Goal: Task Accomplishment & Management: Complete application form

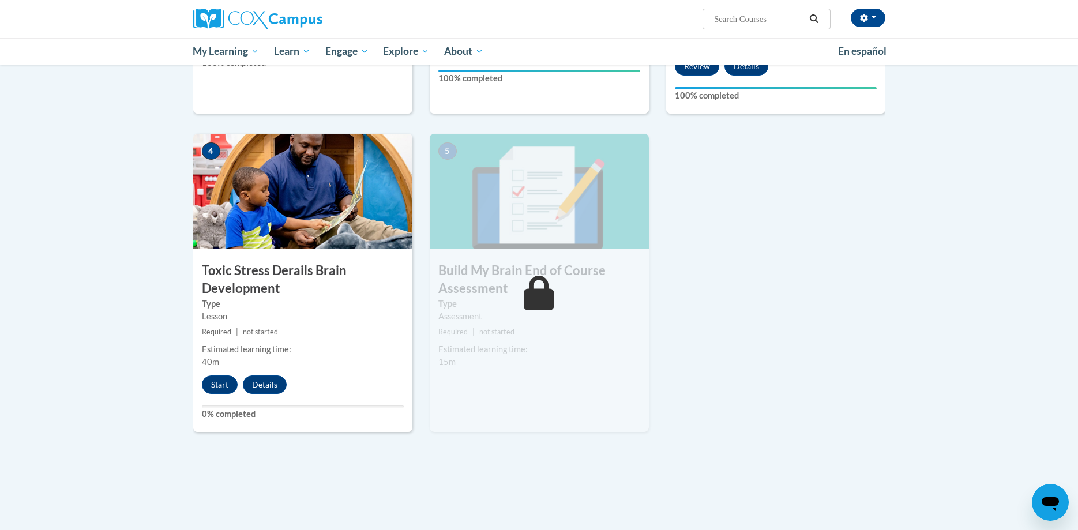
scroll to position [503, 0]
click at [222, 385] on button "Start" at bounding box center [220, 385] width 36 height 18
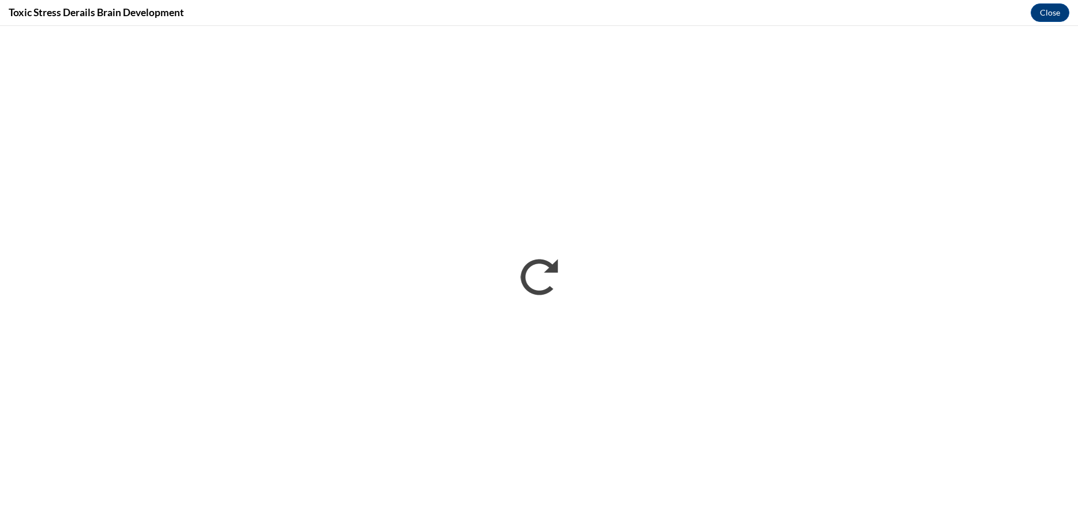
scroll to position [0, 0]
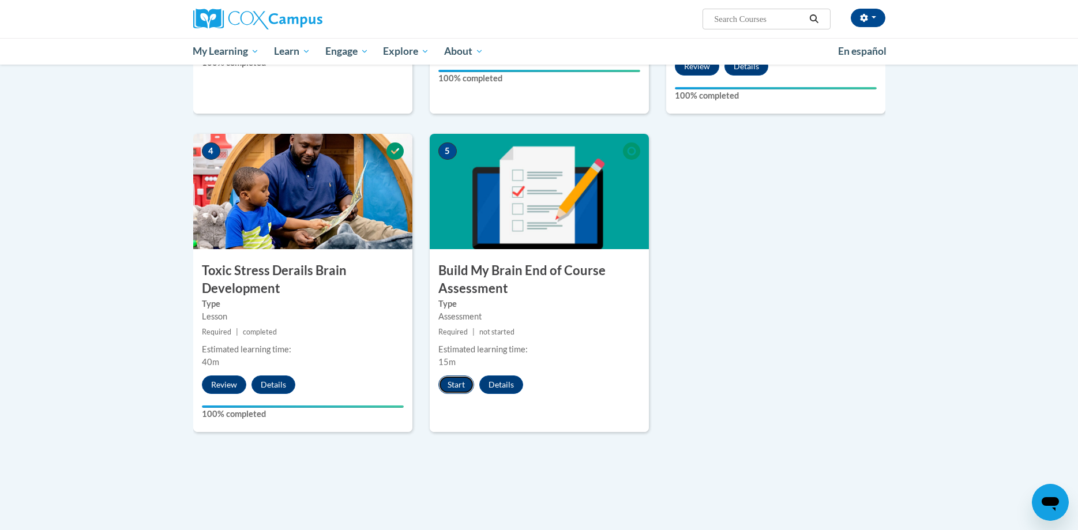
click at [458, 385] on button "Start" at bounding box center [456, 385] width 36 height 18
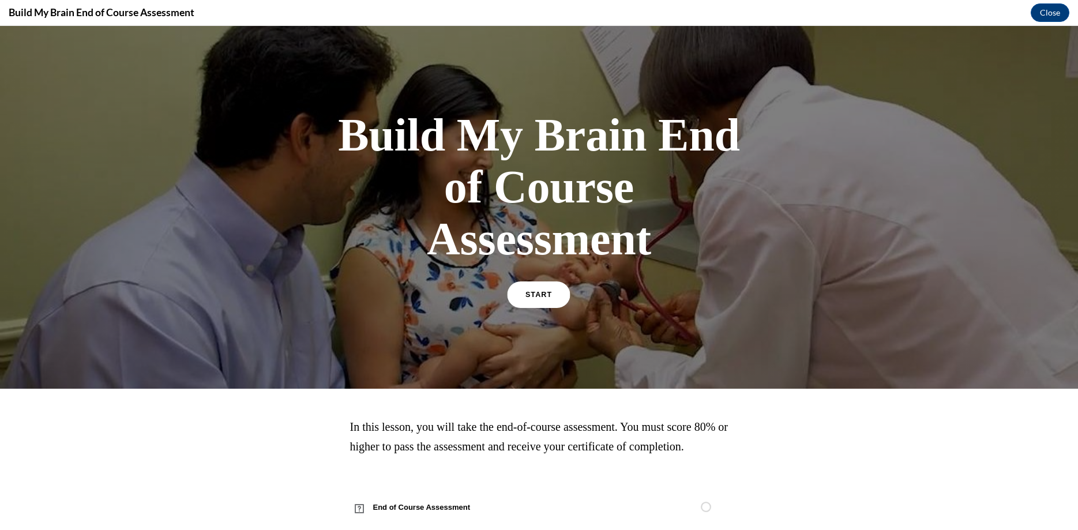
click at [550, 303] on link "START" at bounding box center [539, 295] width 63 height 27
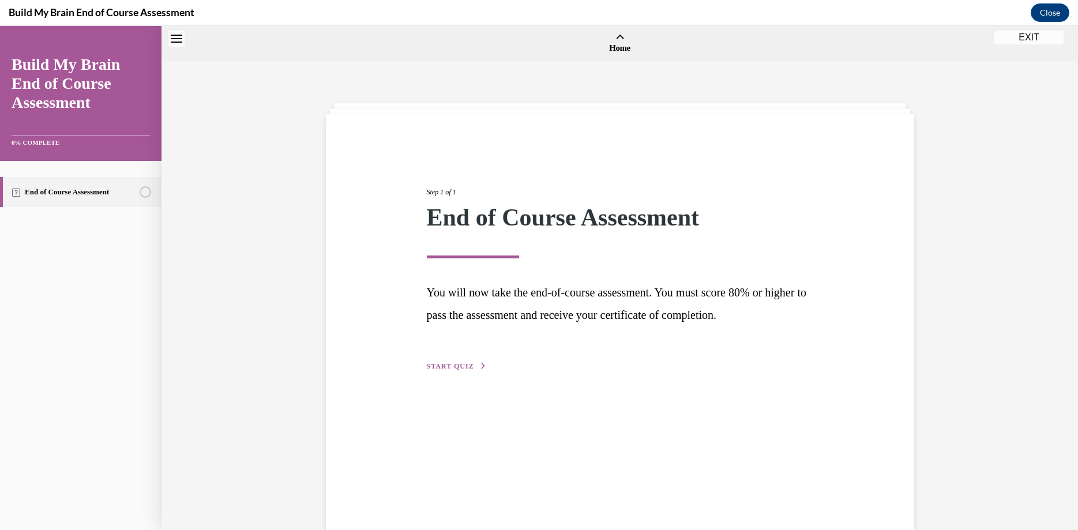
scroll to position [36, 0]
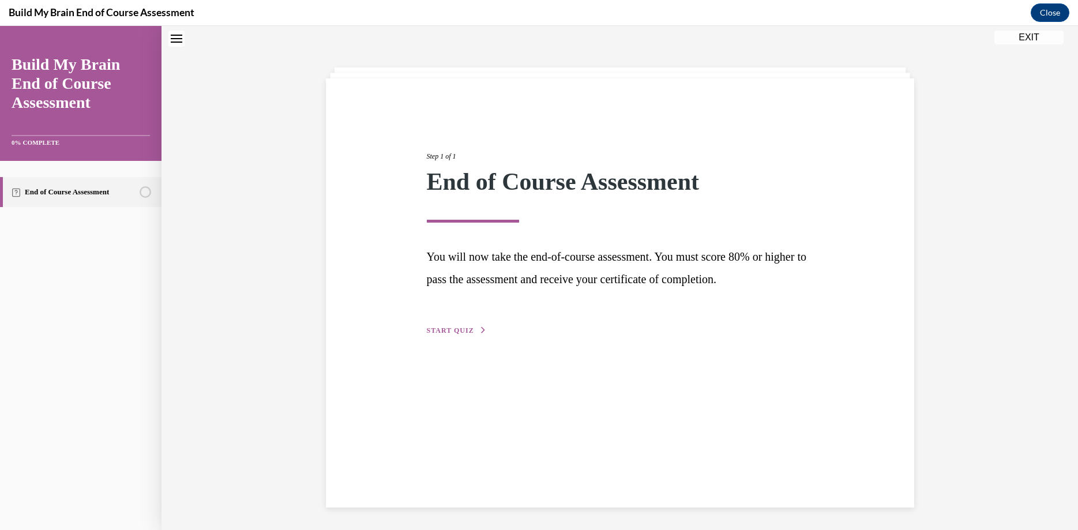
click at [467, 338] on div "Step 1 of 1 End of Course Assessment You will now take the end-of-course assess…" at bounding box center [620, 292] width 588 height 429
click at [470, 330] on span "START QUIZ" at bounding box center [450, 331] width 47 height 8
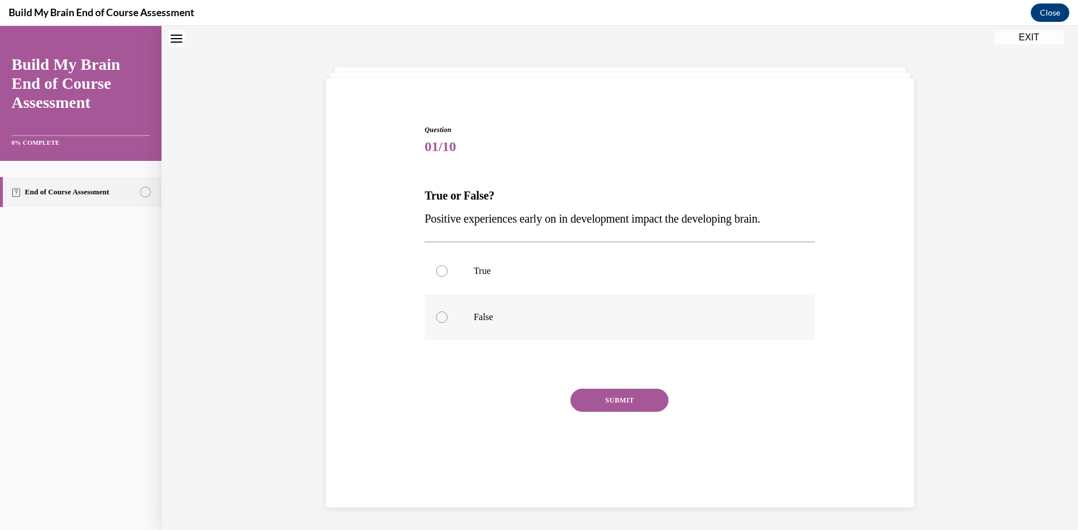
scroll to position [35, 0]
click at [530, 275] on p "True" at bounding box center [630, 272] width 313 height 12
click at [448, 275] on input "True" at bounding box center [442, 272] width 12 height 12
radio input "true"
click at [590, 400] on button "SUBMIT" at bounding box center [620, 400] width 98 height 23
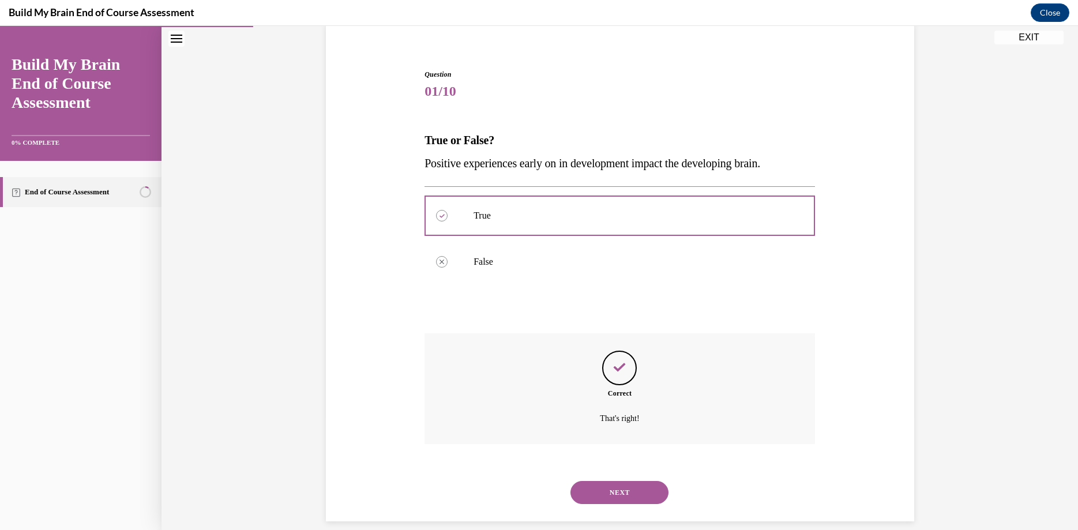
scroll to position [92, 0]
click at [594, 481] on button "NEXT" at bounding box center [620, 492] width 98 height 23
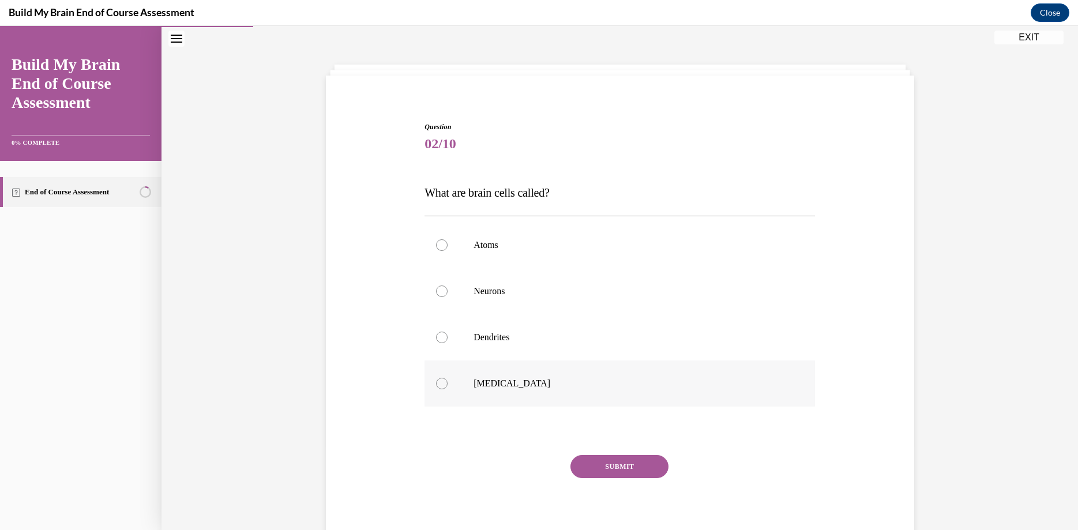
scroll to position [35, 0]
click at [501, 292] on p "Neurons" at bounding box center [630, 295] width 313 height 12
click at [448, 292] on input "Neurons" at bounding box center [442, 295] width 12 height 12
radio input "true"
click at [629, 468] on button "SUBMIT" at bounding box center [620, 470] width 98 height 23
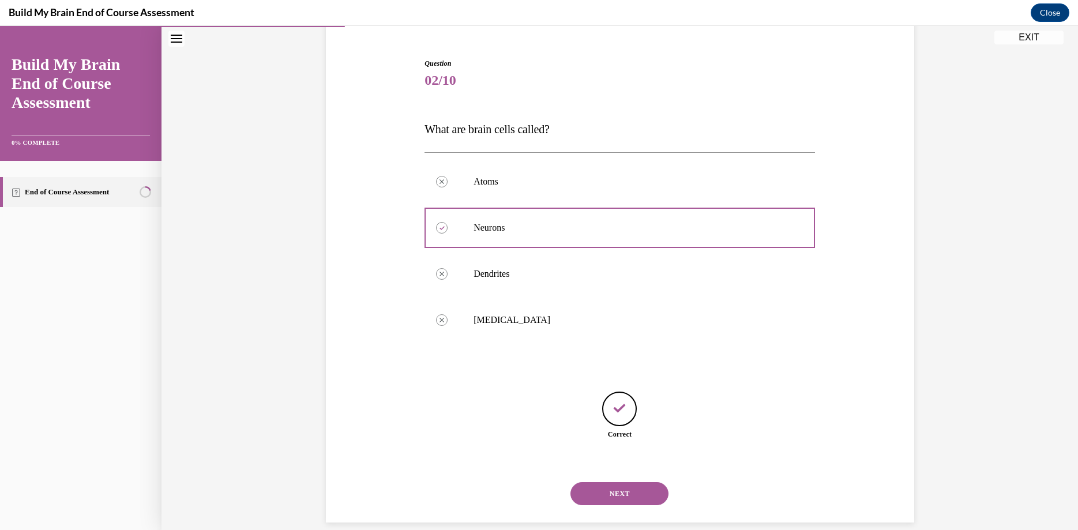
scroll to position [104, 0]
click at [640, 483] on button "NEXT" at bounding box center [620, 492] width 98 height 23
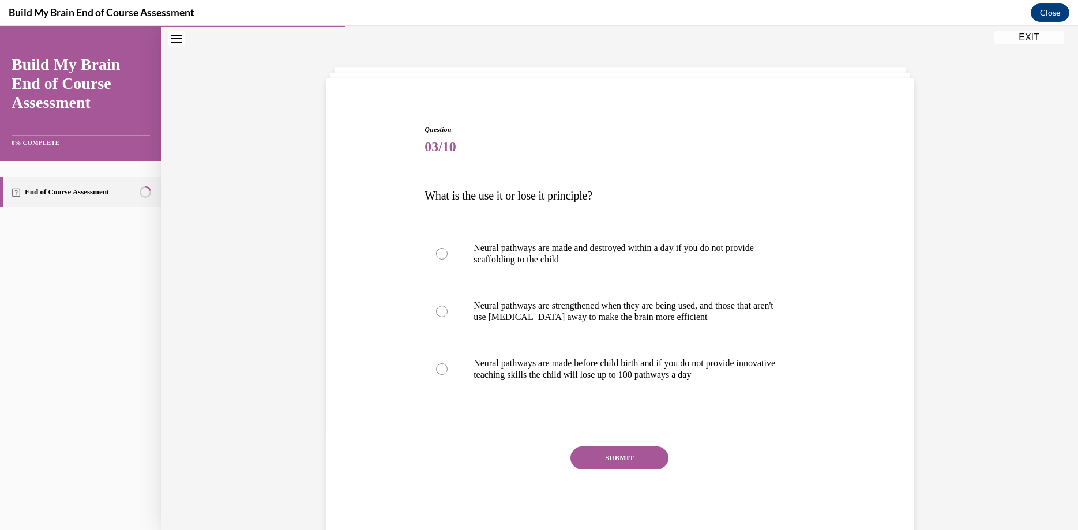
scroll to position [35, 0]
click at [636, 321] on p "Neural pathways are strengthened when they are being used, and those that aren'…" at bounding box center [630, 312] width 313 height 23
click at [448, 318] on input "Neural pathways are strengthened when they are being used, and those that aren'…" at bounding box center [442, 312] width 12 height 12
radio input "true"
click at [642, 456] on button "SUBMIT" at bounding box center [620, 458] width 98 height 23
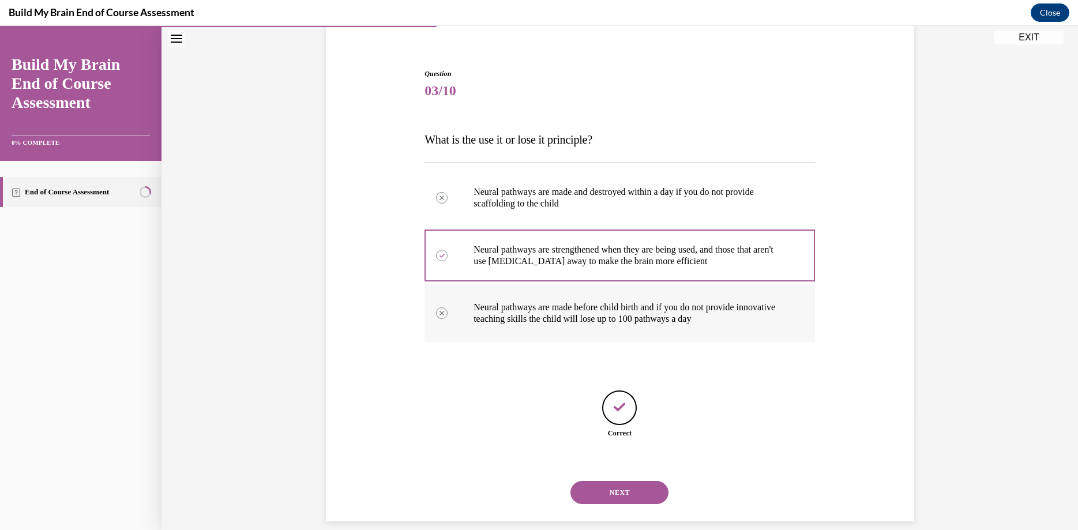
scroll to position [92, 0]
click at [639, 481] on button "NEXT" at bounding box center [620, 492] width 98 height 23
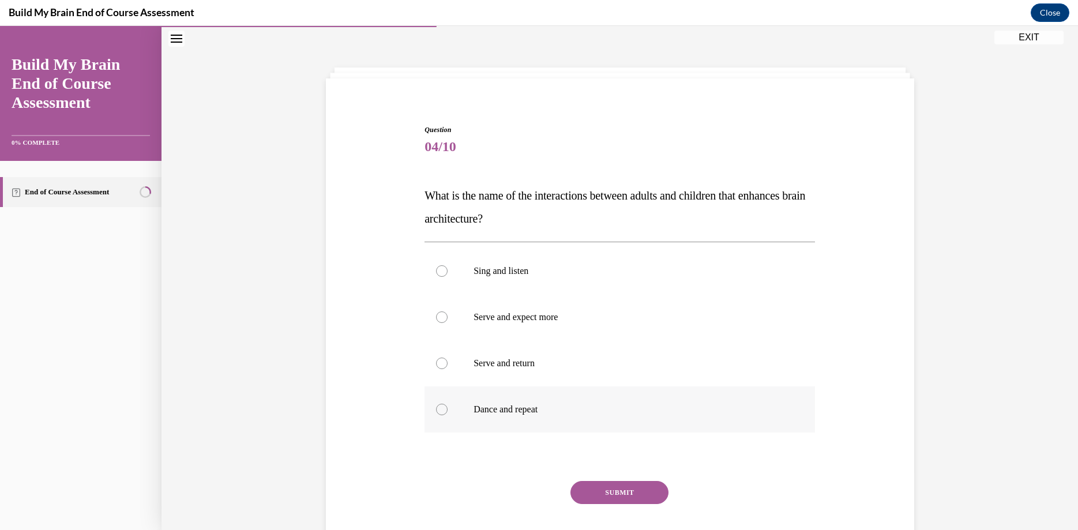
scroll to position [35, 0]
click at [584, 366] on p "Serve and return" at bounding box center [630, 364] width 313 height 12
click at [448, 366] on input "Serve and return" at bounding box center [442, 364] width 12 height 12
radio input "true"
click at [635, 496] on button "SUBMIT" at bounding box center [620, 493] width 98 height 23
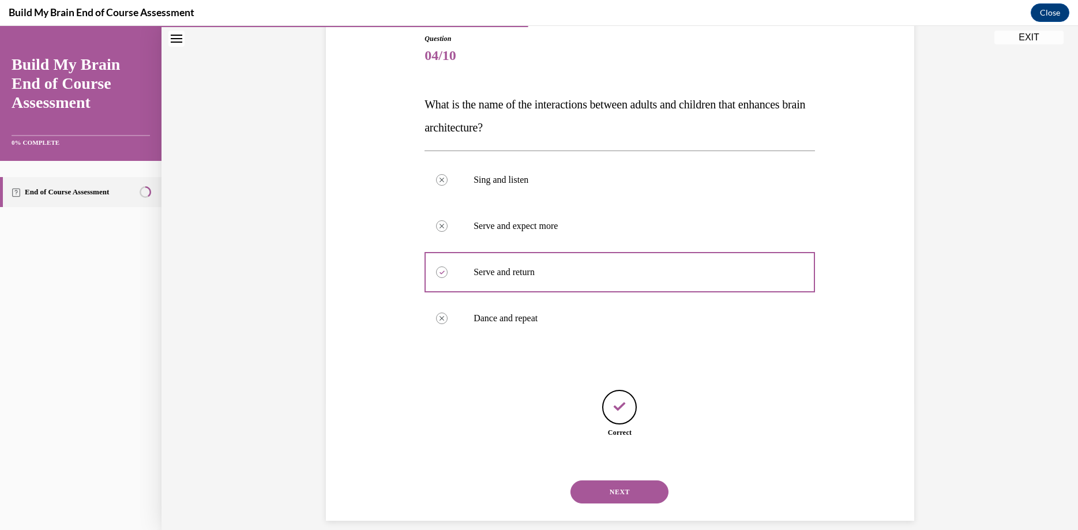
click at [594, 481] on button "NEXT" at bounding box center [620, 492] width 98 height 23
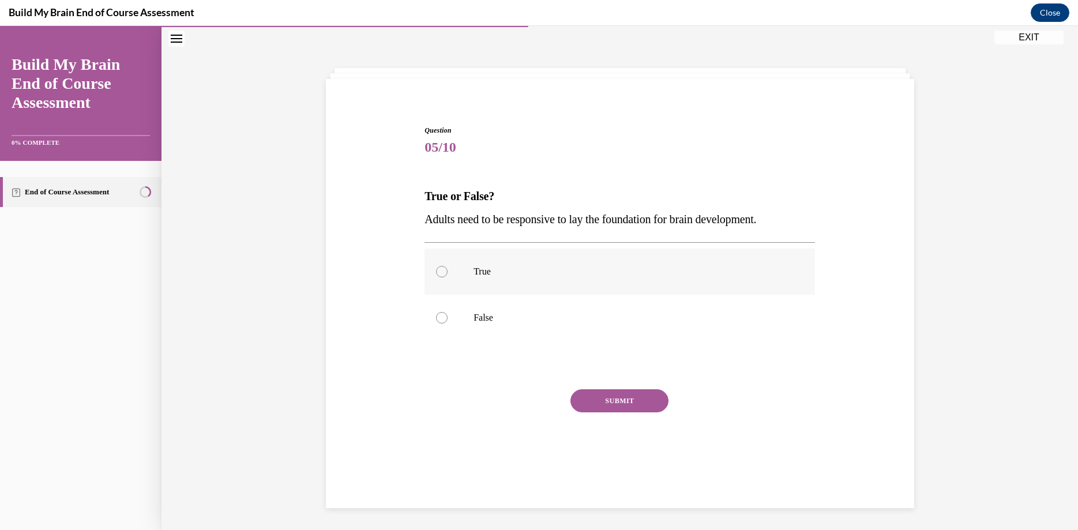
click at [478, 262] on label "True" at bounding box center [620, 272] width 391 height 46
click at [448, 266] on input "True" at bounding box center [442, 272] width 12 height 12
radio input "true"
click at [639, 405] on button "SUBMIT" at bounding box center [620, 400] width 98 height 23
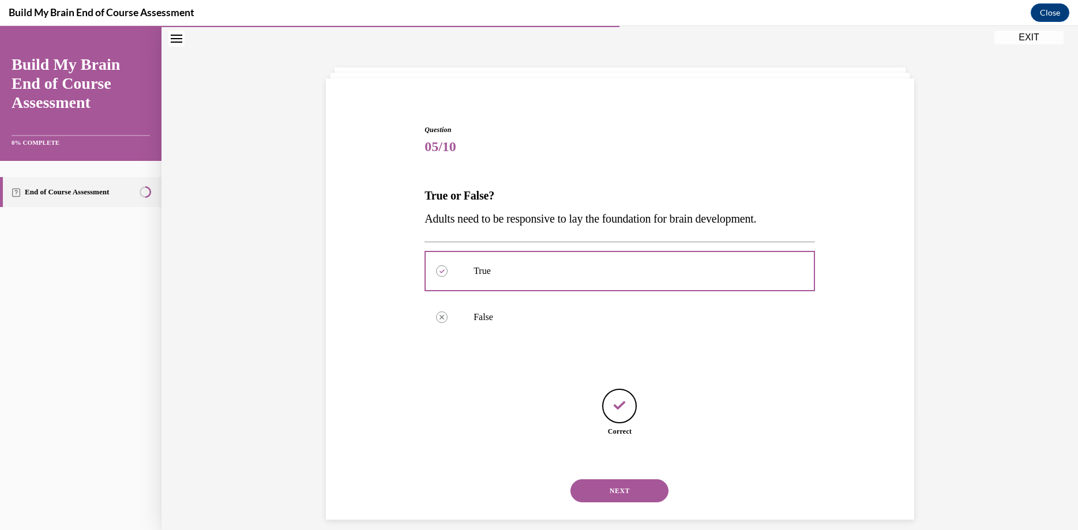
scroll to position [36, 0]
click at [621, 481] on button "NEXT" at bounding box center [620, 490] width 98 height 23
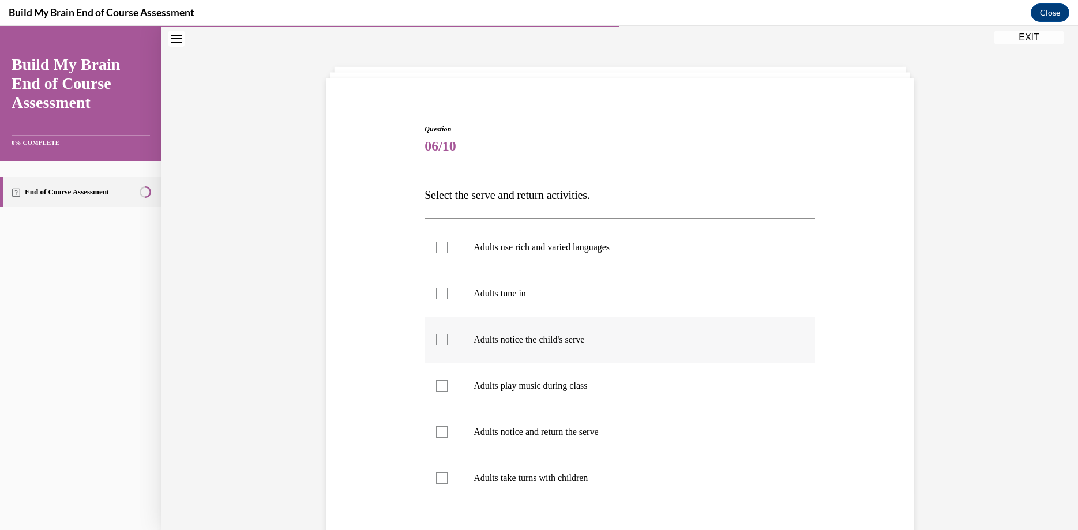
scroll to position [35, 0]
click at [624, 253] on p "Adults use rich and varied languages" at bounding box center [630, 249] width 313 height 12
click at [448, 253] on input "Adults use rich and varied languages" at bounding box center [442, 249] width 12 height 12
checkbox input "true"
click at [591, 298] on p "Adults tune in" at bounding box center [630, 295] width 313 height 12
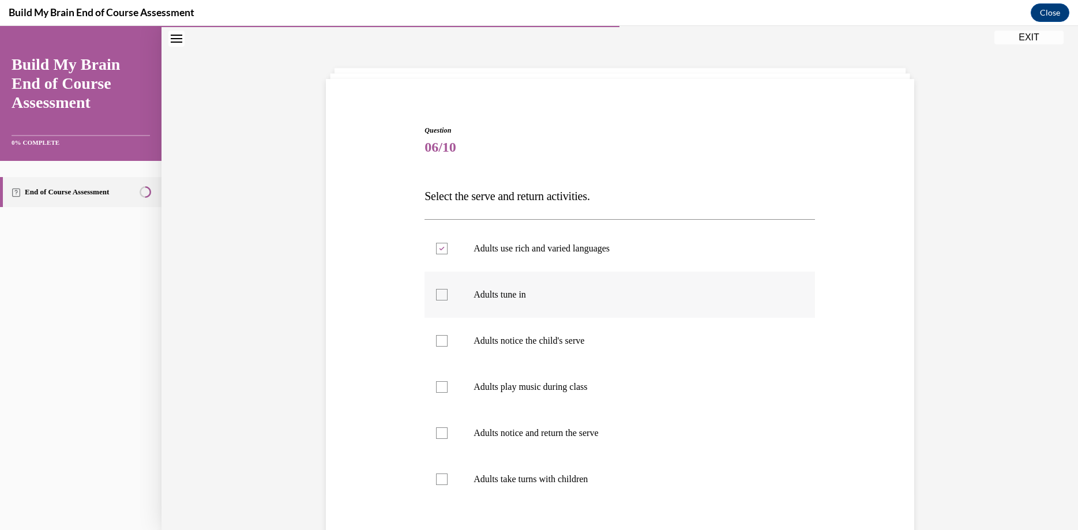
click at [448, 298] on input "Adults tune in" at bounding box center [442, 295] width 12 height 12
checkbox input "true"
click at [593, 338] on p "Adults notice the child's serve" at bounding box center [630, 341] width 313 height 12
click at [448, 338] on input "Adults notice the child's serve" at bounding box center [442, 341] width 12 height 12
checkbox input "true"
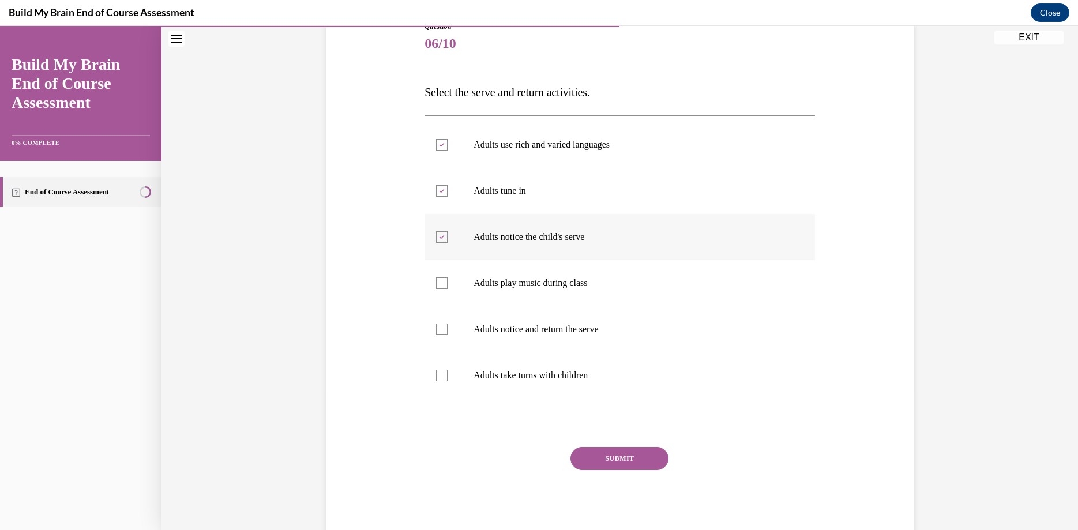
scroll to position [160, 0]
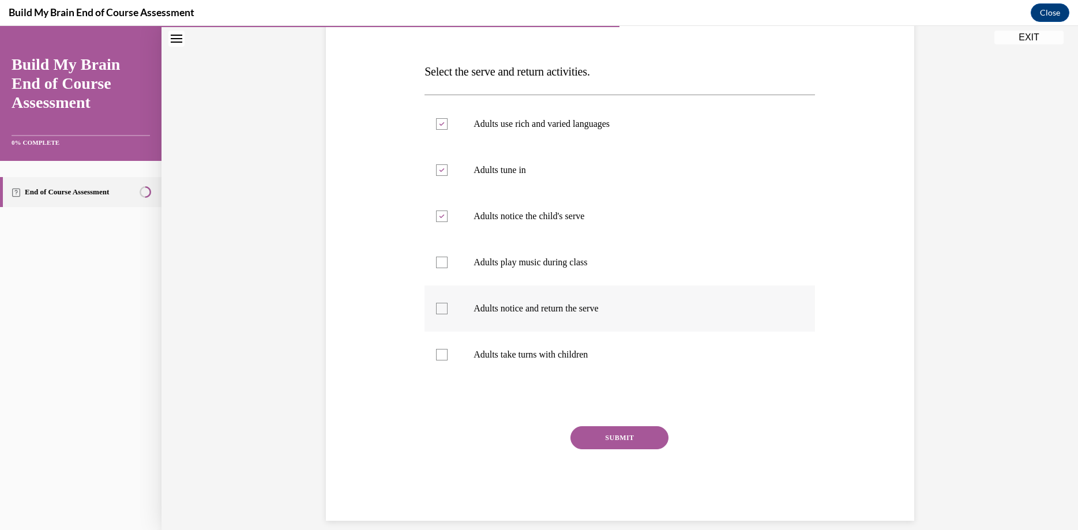
click at [580, 315] on label "Adults notice and return the serve" at bounding box center [620, 309] width 391 height 46
click at [448, 314] on input "Adults notice and return the serve" at bounding box center [442, 309] width 12 height 12
checkbox input "true"
click at [580, 346] on label "Adults take turns with children" at bounding box center [620, 355] width 391 height 46
click at [448, 349] on input "Adults take turns with children" at bounding box center [442, 355] width 12 height 12
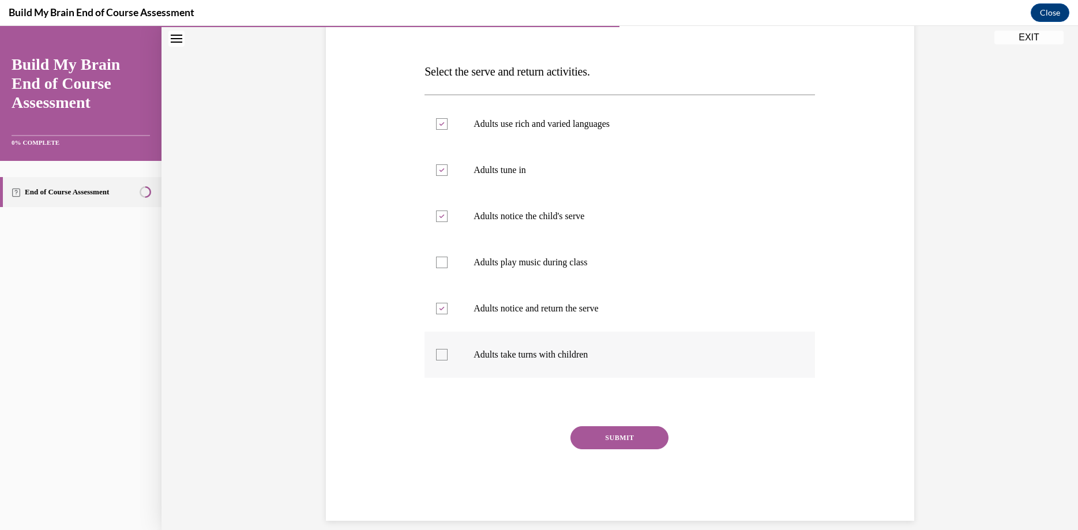
checkbox input "true"
click at [603, 437] on button "SUBMIT" at bounding box center [620, 437] width 98 height 23
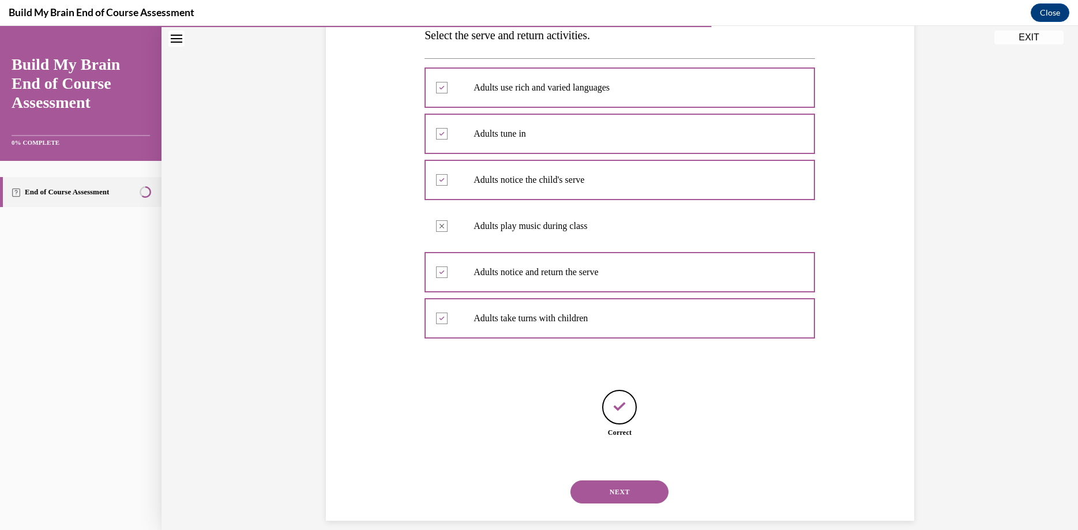
click at [643, 481] on button "NEXT" at bounding box center [620, 492] width 98 height 23
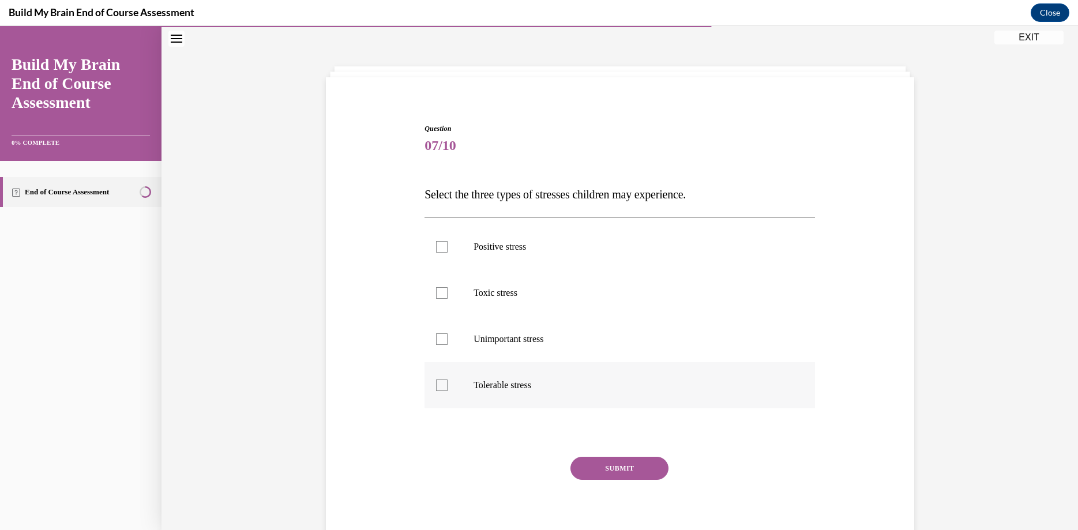
scroll to position [35, 0]
click at [490, 254] on p "Positive stress" at bounding box center [630, 249] width 313 height 12
click at [448, 254] on input "Positive stress" at bounding box center [442, 249] width 12 height 12
checkbox input "true"
click at [494, 299] on p "Toxic stress" at bounding box center [630, 295] width 313 height 12
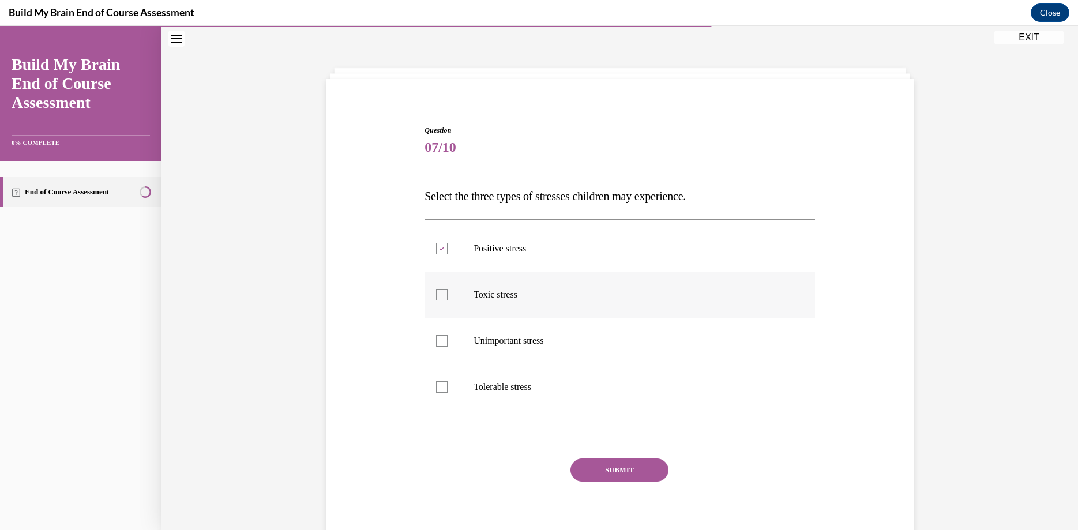
click at [448, 299] on input "Toxic stress" at bounding box center [442, 295] width 12 height 12
checkbox input "true"
click at [499, 389] on p "Tolerable stress" at bounding box center [630, 387] width 313 height 12
click at [448, 389] on input "Tolerable stress" at bounding box center [442, 387] width 12 height 12
checkbox input "true"
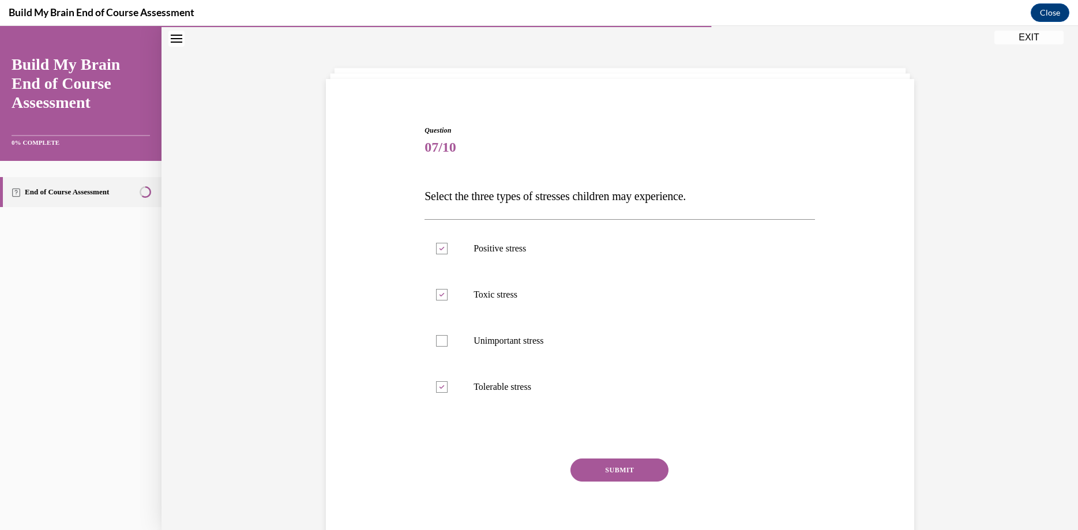
click at [621, 466] on button "SUBMIT" at bounding box center [620, 470] width 98 height 23
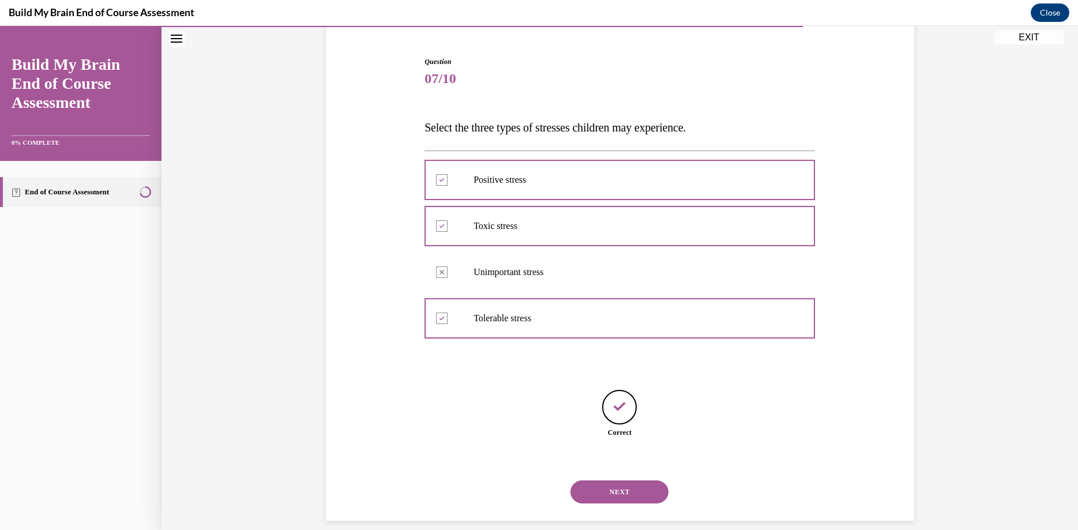
click at [640, 486] on button "NEXT" at bounding box center [620, 492] width 98 height 23
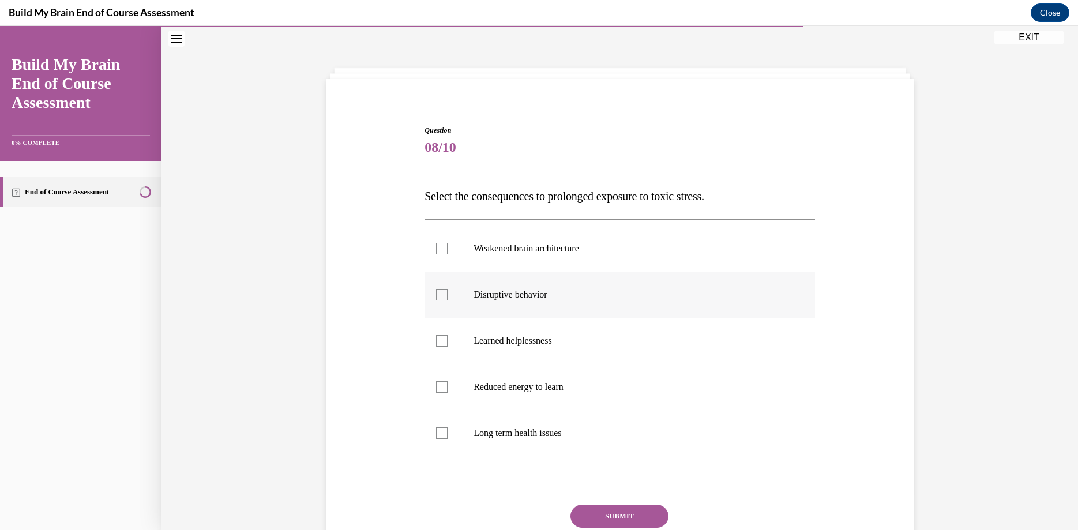
click at [545, 294] on p "Disruptive behavior" at bounding box center [630, 295] width 313 height 12
click at [448, 294] on input "Disruptive behavior" at bounding box center [442, 295] width 12 height 12
checkbox input "true"
click at [564, 428] on p "Long term health issues" at bounding box center [630, 433] width 313 height 12
click at [448, 428] on input "Long term health issues" at bounding box center [442, 433] width 12 height 12
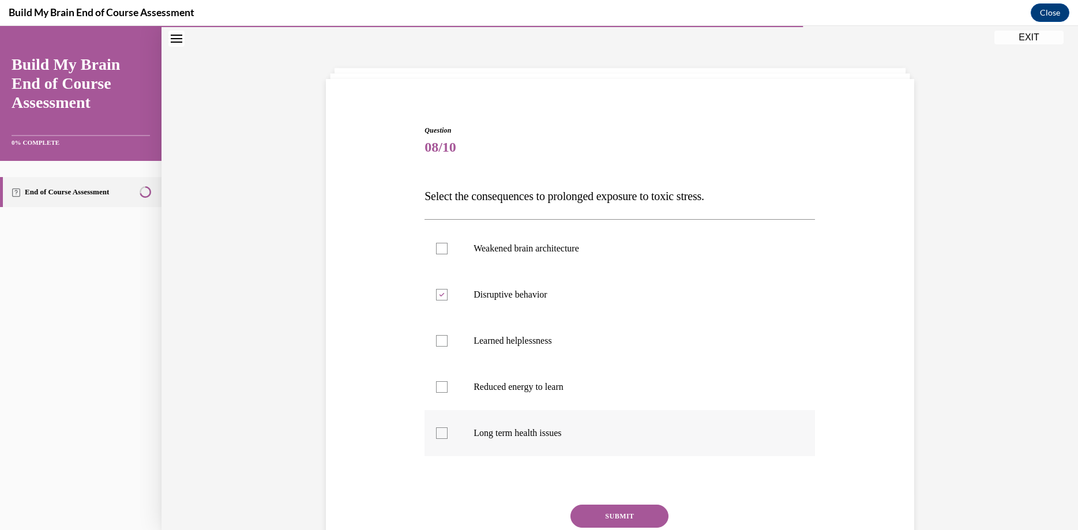
checkbox input "true"
click at [537, 253] on p "Weakened brain architecture" at bounding box center [630, 249] width 313 height 12
click at [448, 253] on input "Weakened brain architecture" at bounding box center [442, 249] width 12 height 12
checkbox input "true"
click at [583, 385] on p "Reduced energy to learn" at bounding box center [630, 387] width 313 height 12
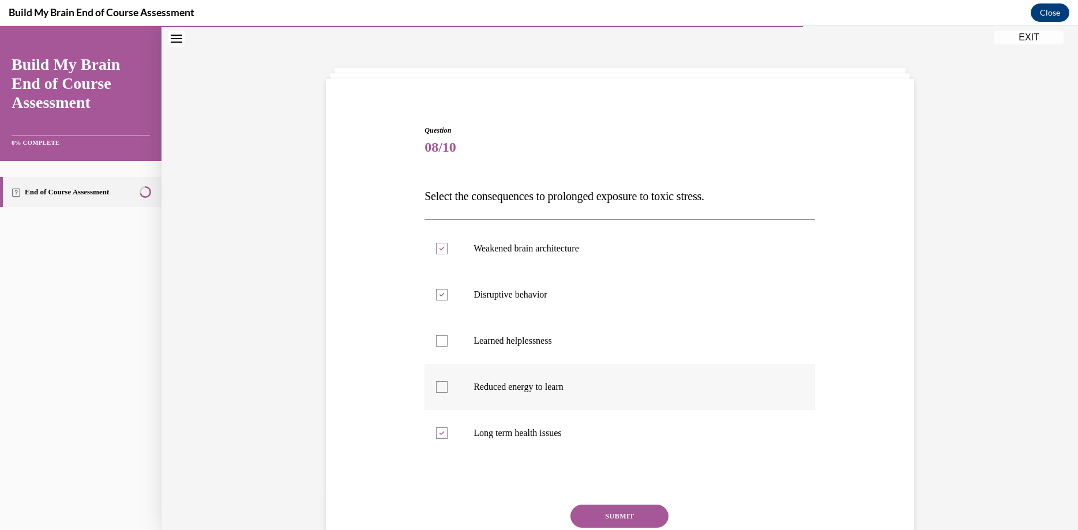
click at [448, 385] on input "Reduced energy to learn" at bounding box center [442, 387] width 12 height 12
checkbox input "true"
click at [635, 513] on button "SUBMIT" at bounding box center [620, 516] width 98 height 23
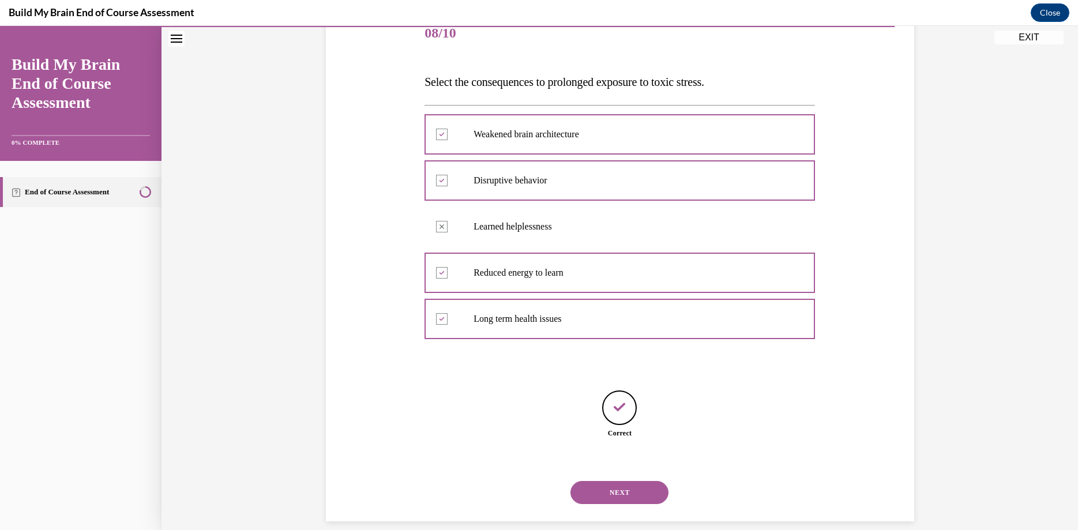
scroll to position [150, 0]
click at [638, 481] on button "NEXT" at bounding box center [620, 492] width 98 height 23
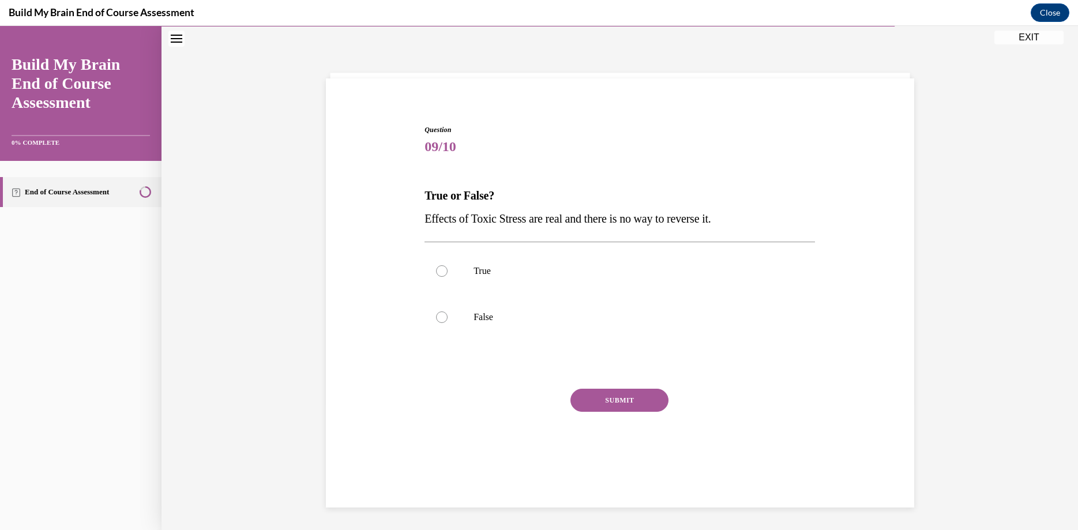
scroll to position [35, 0]
click at [498, 282] on label "True" at bounding box center [620, 272] width 391 height 46
click at [448, 277] on input "True" at bounding box center [442, 272] width 12 height 12
radio input "true"
click at [599, 401] on button "SUBMIT" at bounding box center [620, 400] width 98 height 23
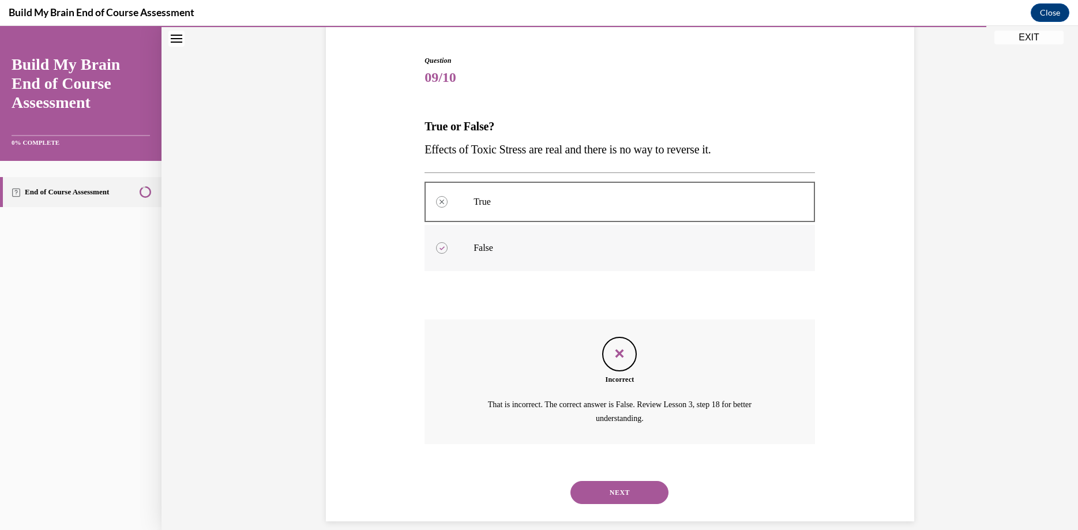
scroll to position [106, 0]
click at [642, 482] on button "NEXT" at bounding box center [620, 492] width 98 height 23
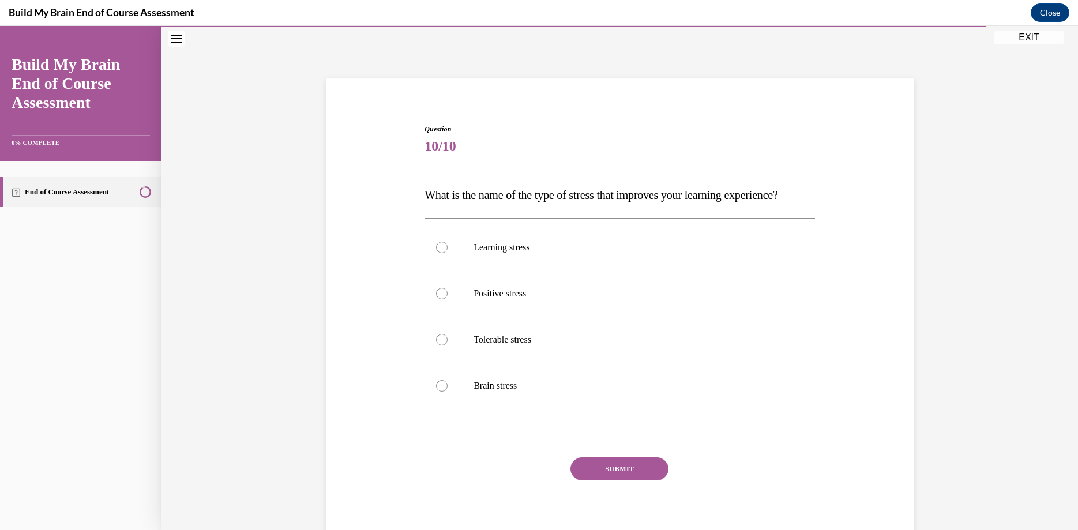
scroll to position [35, 0]
click at [543, 301] on p "Positive stress" at bounding box center [630, 295] width 313 height 12
click at [448, 301] on input "Positive stress" at bounding box center [442, 295] width 12 height 12
radio input "true"
click at [616, 482] on button "SUBMIT" at bounding box center [620, 470] width 98 height 23
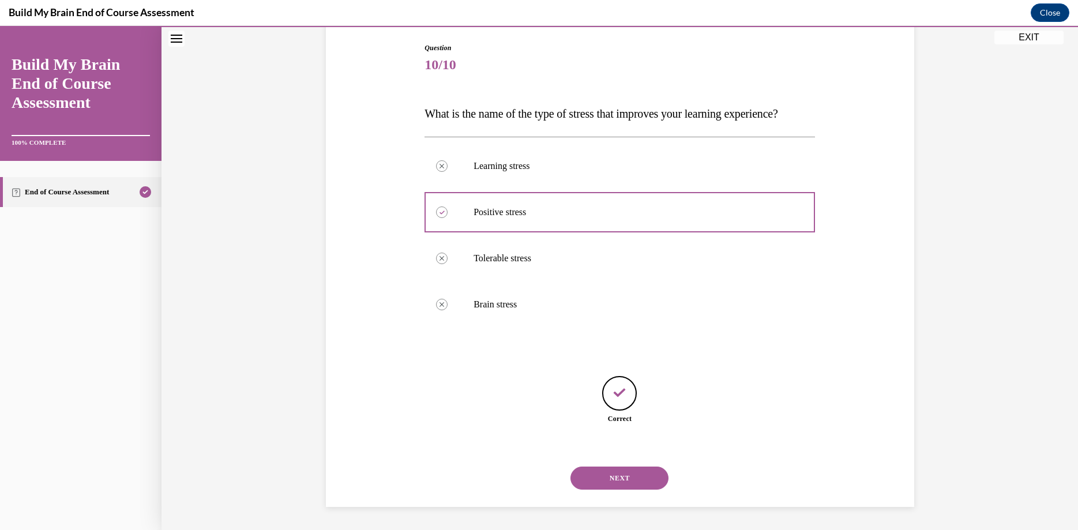
click at [637, 474] on button "NEXT" at bounding box center [620, 478] width 98 height 23
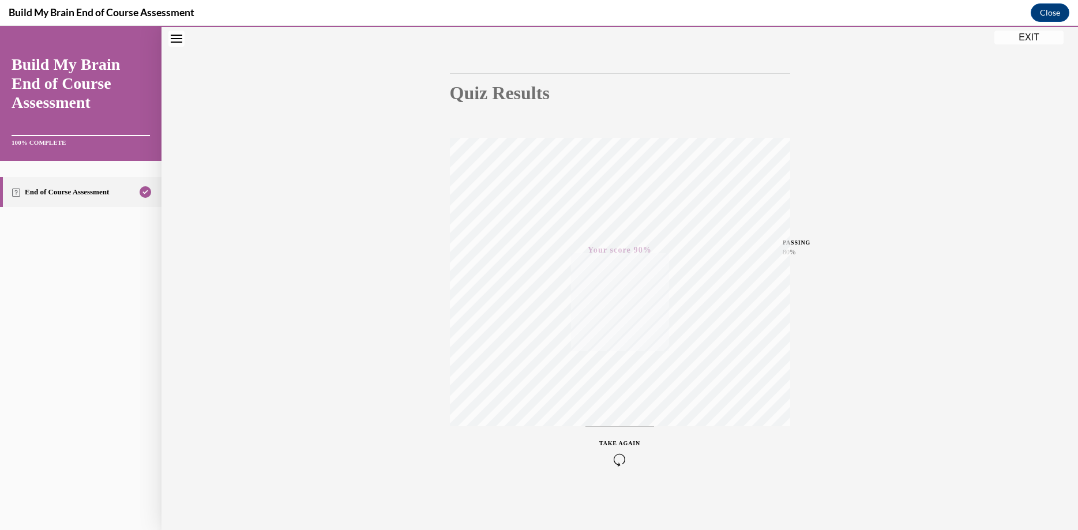
click at [1028, 42] on button "EXIT" at bounding box center [1029, 38] width 69 height 14
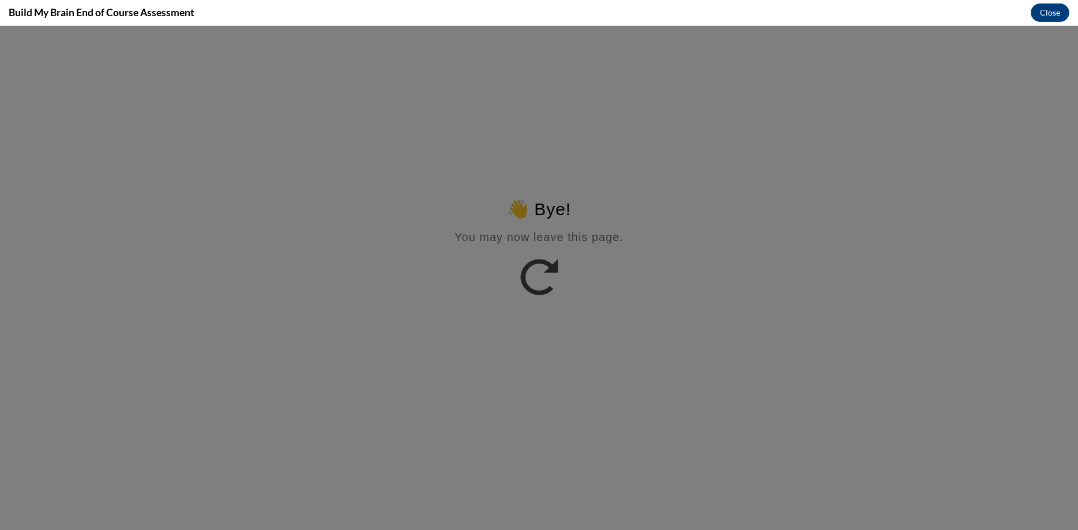
scroll to position [0, 0]
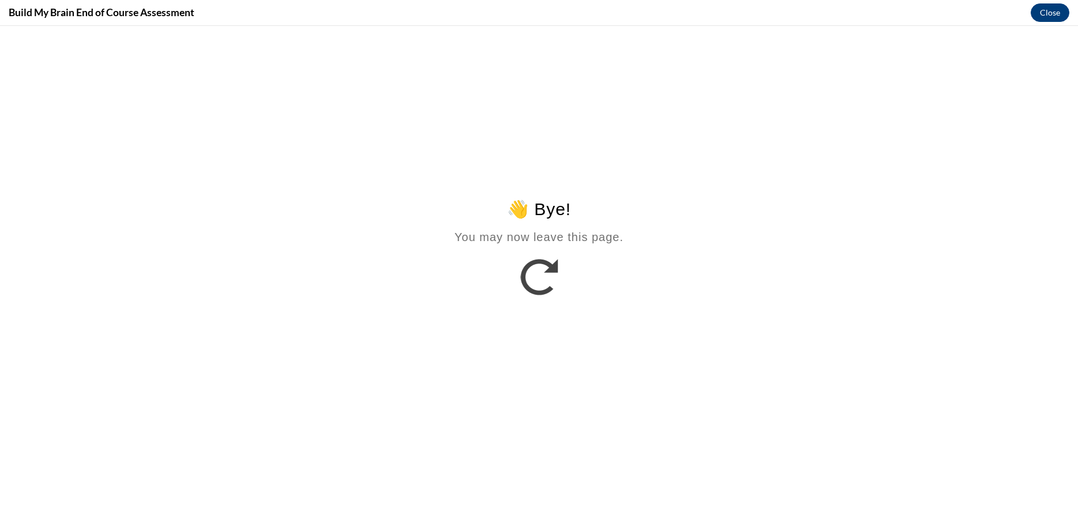
click at [1048, 16] on button "Close" at bounding box center [1050, 12] width 39 height 18
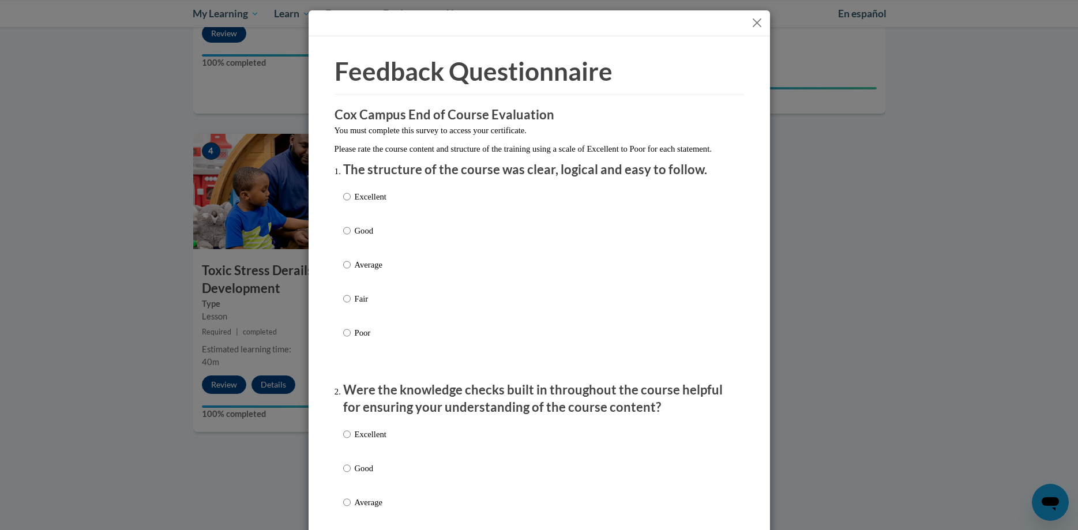
click at [365, 203] on p "Excellent" at bounding box center [371, 196] width 32 height 13
click at [351, 203] on input "Excellent" at bounding box center [346, 196] width 7 height 13
radio input "true"
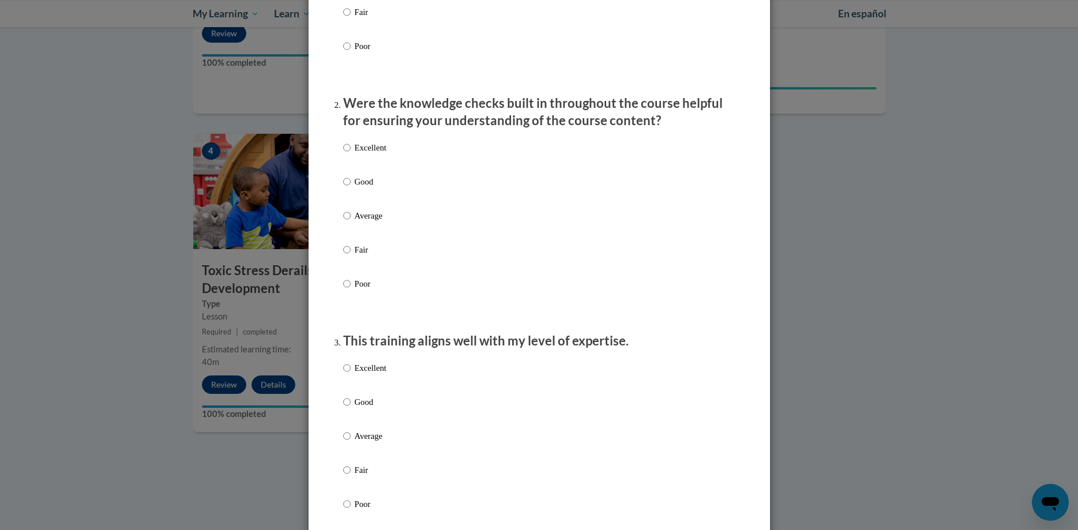
scroll to position [294, 0]
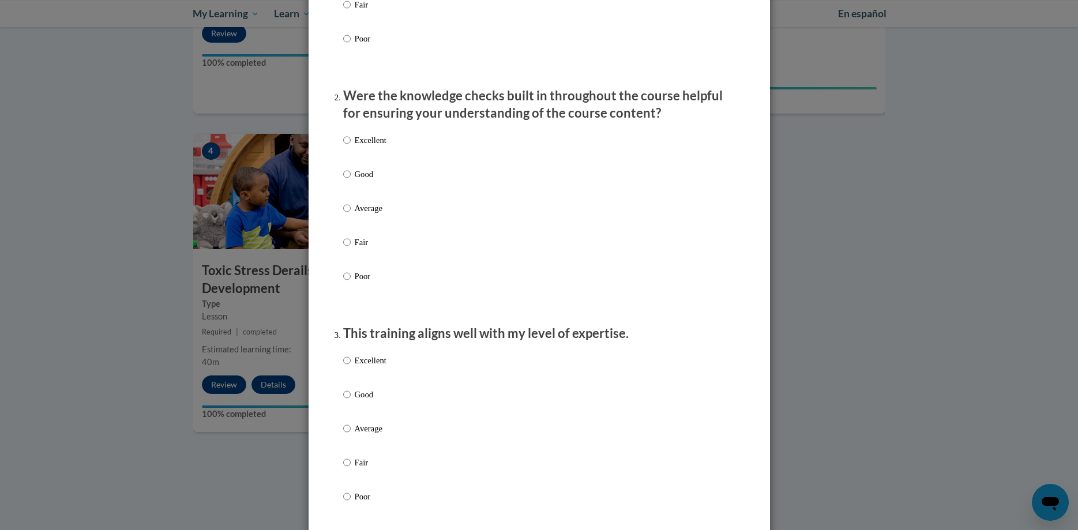
click at [372, 147] on p "Excellent" at bounding box center [371, 140] width 32 height 13
click at [351, 147] on input "Excellent" at bounding box center [346, 140] width 7 height 13
radio input "true"
click at [373, 367] on p "Excellent" at bounding box center [371, 360] width 32 height 13
click at [351, 367] on input "Excellent" at bounding box center [346, 360] width 7 height 13
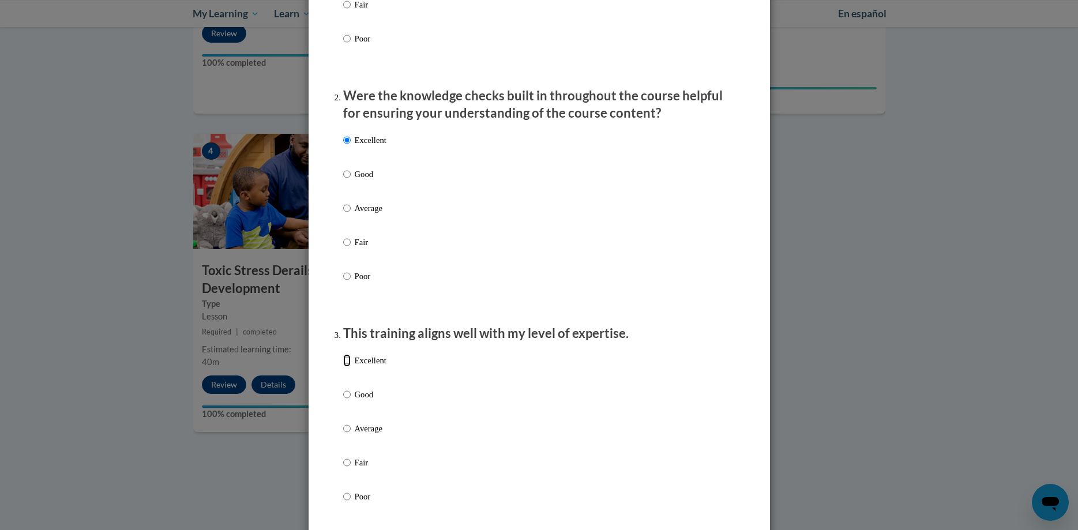
radio input "true"
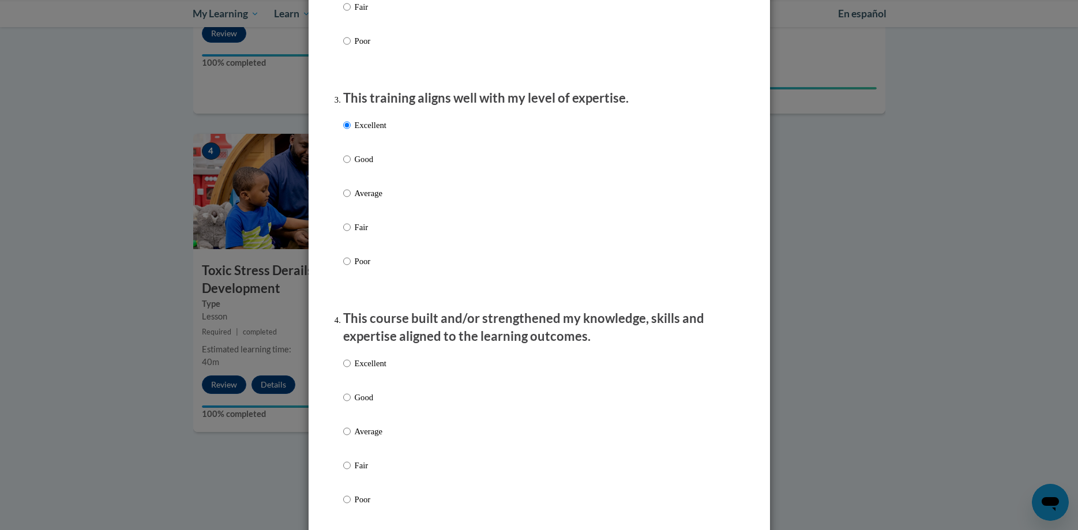
click at [373, 382] on label "Excellent" at bounding box center [364, 372] width 43 height 31
click at [351, 370] on input "Excellent" at bounding box center [346, 363] width 7 height 13
radio input "true"
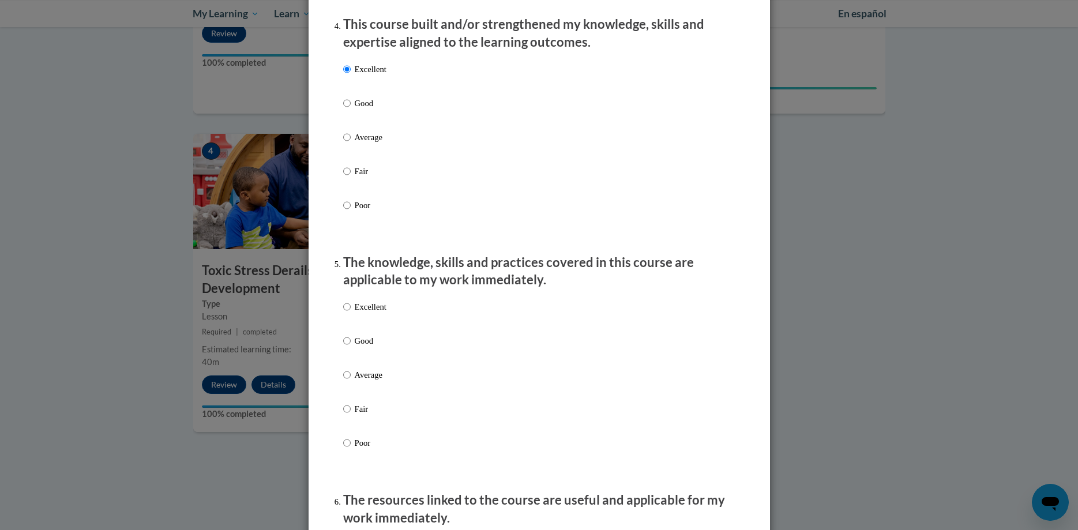
click at [364, 313] on p "Excellent" at bounding box center [371, 307] width 32 height 13
click at [351, 313] on input "Excellent" at bounding box center [346, 307] width 7 height 13
radio input "true"
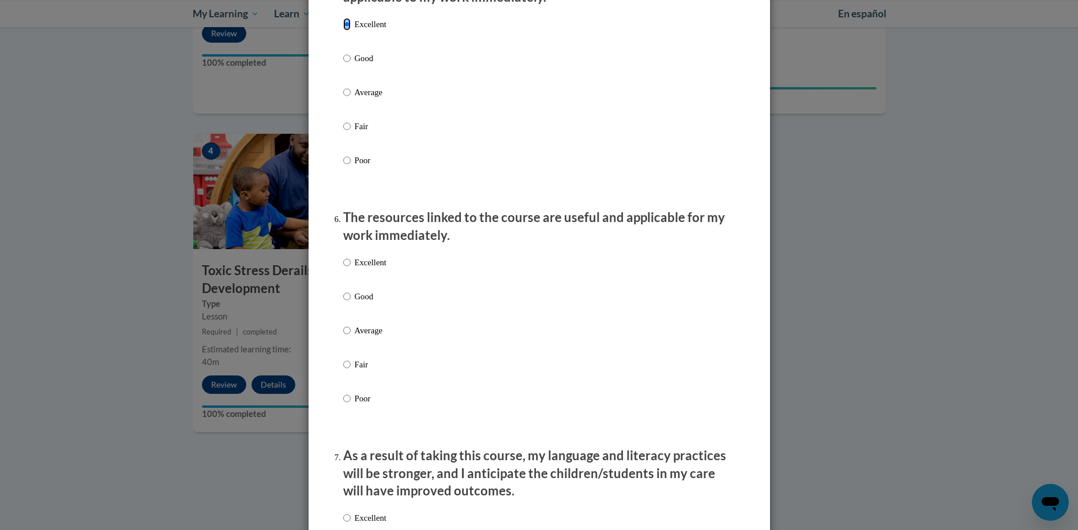
scroll to position [1118, 0]
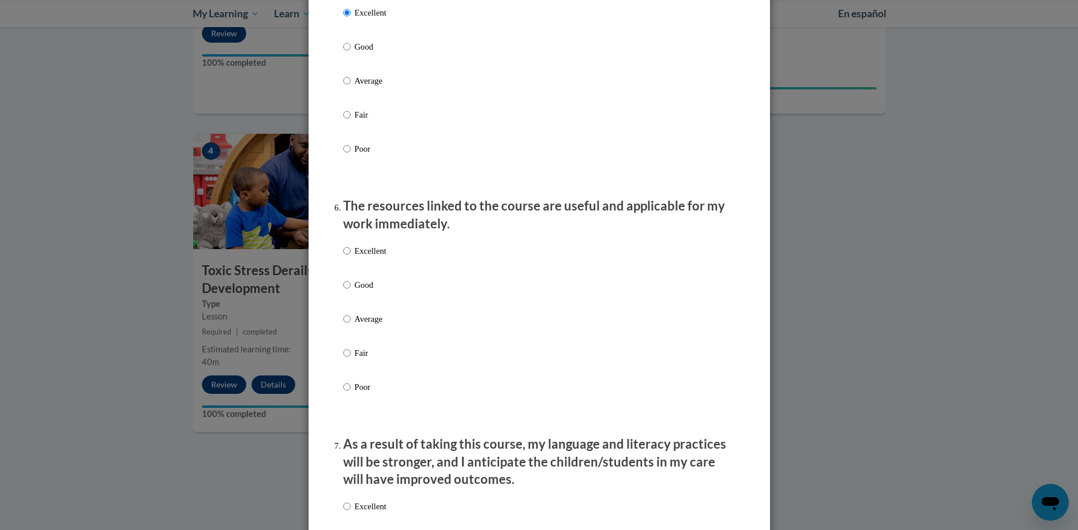
click at [366, 257] on p "Excellent" at bounding box center [371, 251] width 32 height 13
click at [351, 257] on input "Excellent" at bounding box center [346, 251] width 7 height 13
radio input "true"
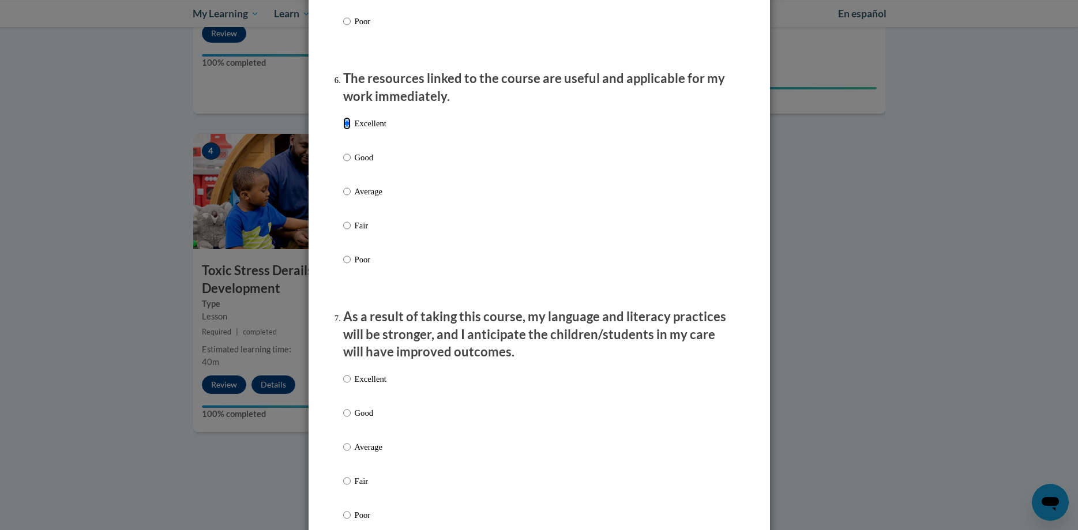
scroll to position [1295, 0]
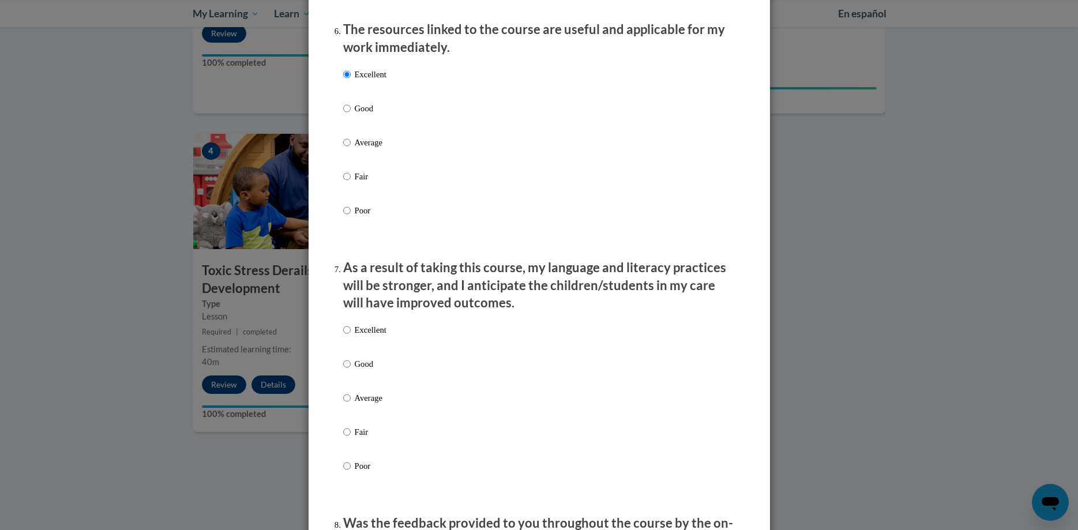
click at [372, 336] on p "Excellent" at bounding box center [371, 330] width 32 height 13
click at [351, 336] on input "Excellent" at bounding box center [346, 330] width 7 height 13
radio input "true"
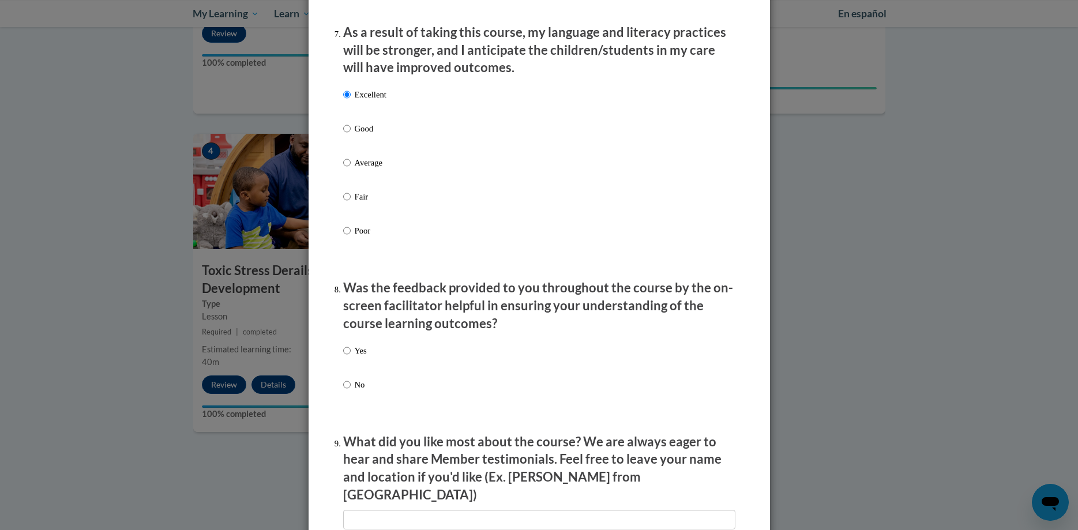
click at [364, 357] on p "Yes" at bounding box center [361, 350] width 12 height 13
click at [351, 357] on input "Yes" at bounding box center [346, 350] width 7 height 13
radio input "true"
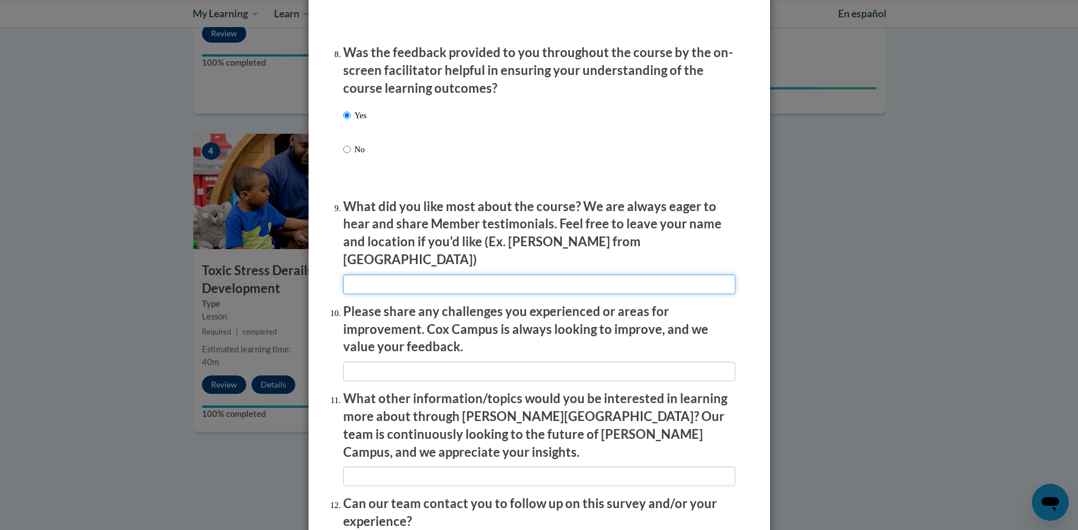
click at [443, 275] on input "textbox" at bounding box center [539, 285] width 392 height 20
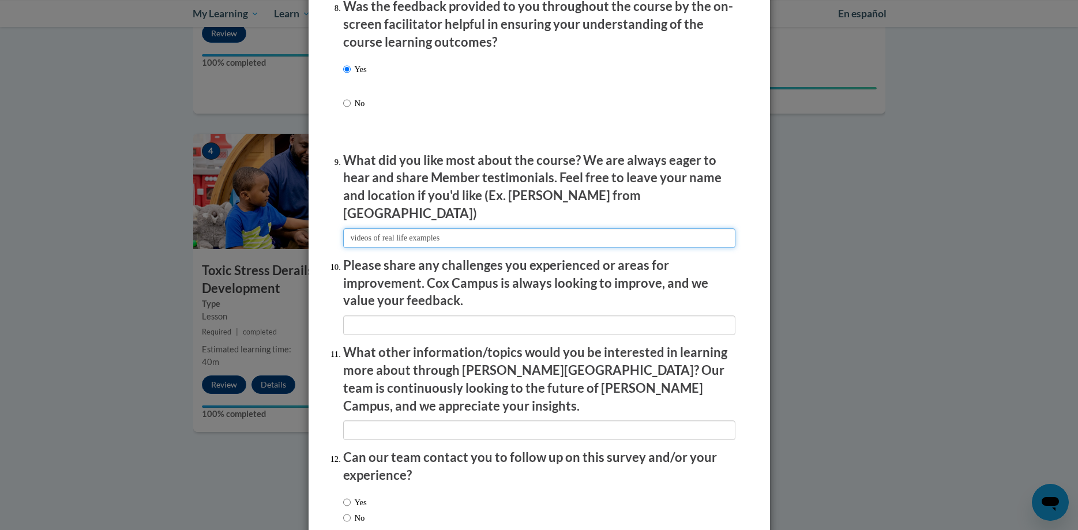
scroll to position [1867, 0]
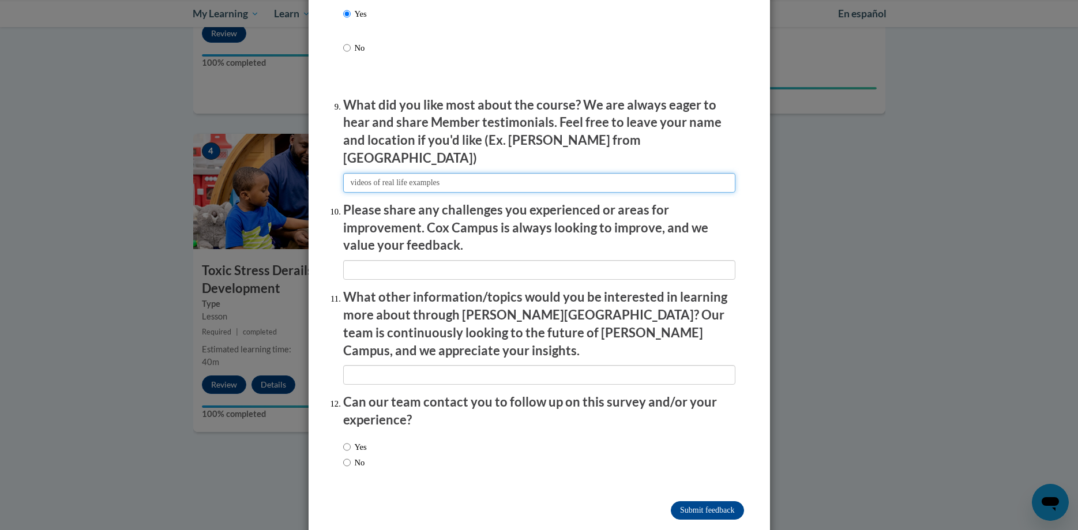
type input "videos of real life examples"
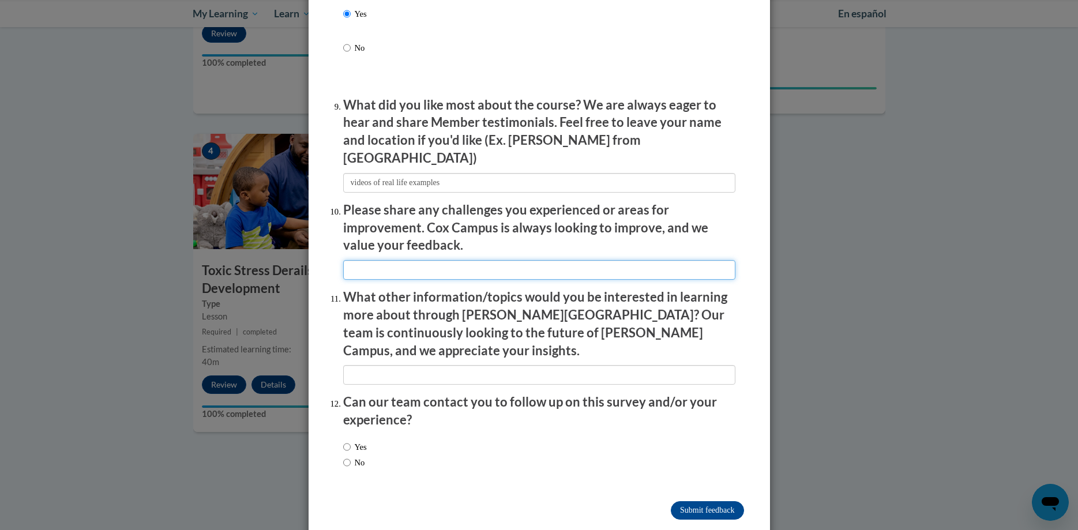
click at [550, 260] on input "textbox" at bounding box center [539, 270] width 392 height 20
type input "n/a"
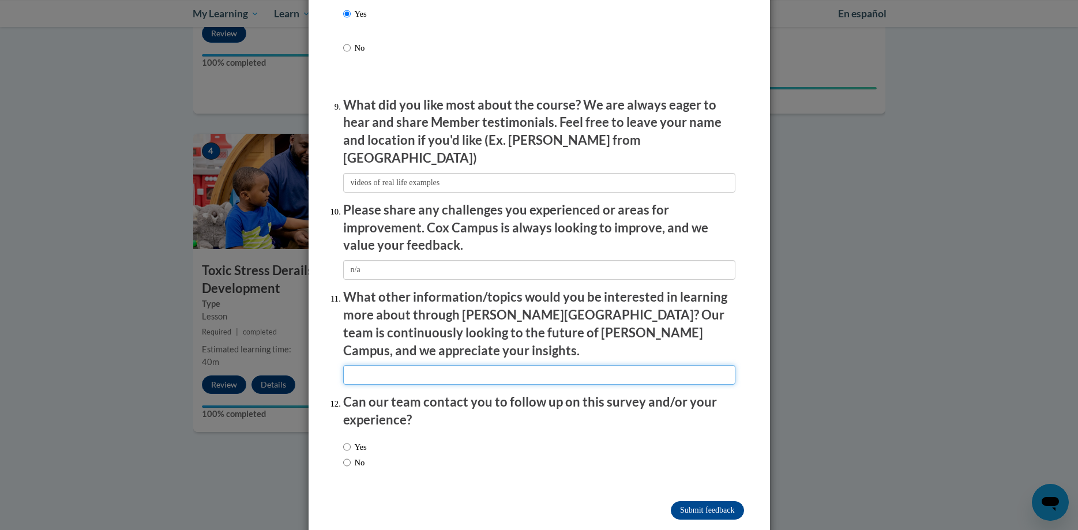
click at [558, 365] on input "textbox" at bounding box center [539, 375] width 392 height 20
type input "tantrums in toddlers"
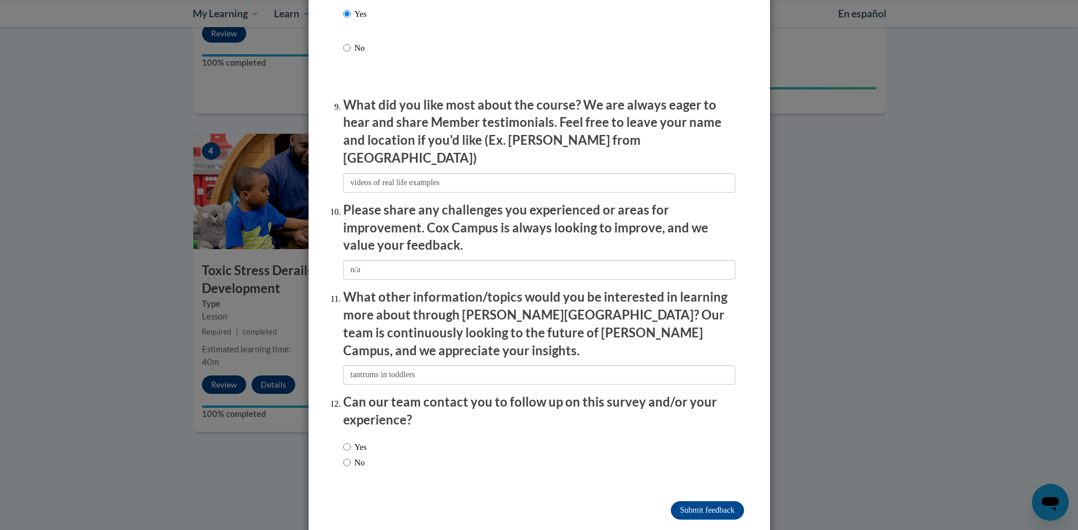
click at [356, 456] on label "No" at bounding box center [354, 462] width 22 height 13
click at [351, 456] on input "No" at bounding box center [346, 462] width 7 height 13
radio input "true"
click at [722, 501] on input "Submit feedback" at bounding box center [707, 510] width 73 height 18
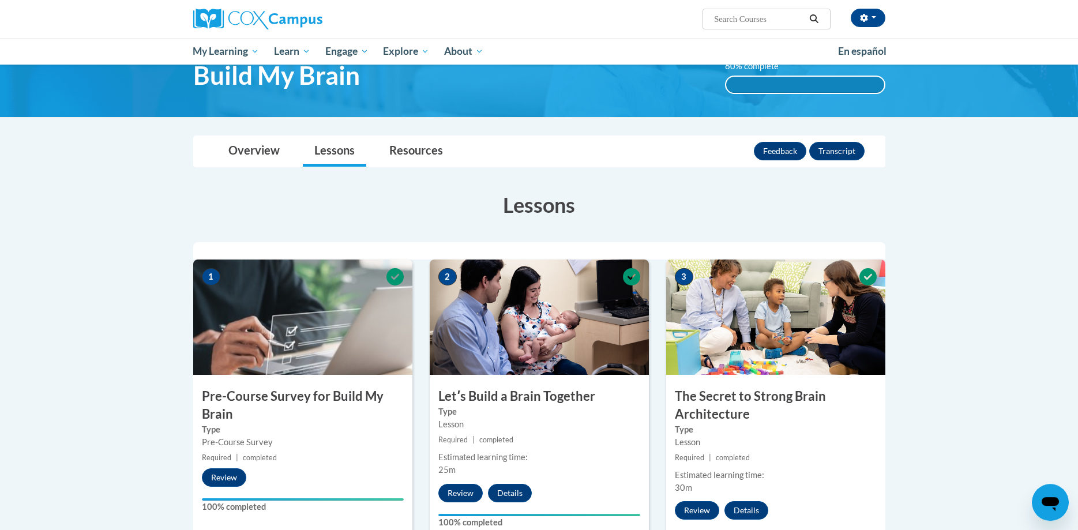
scroll to position [0, 0]
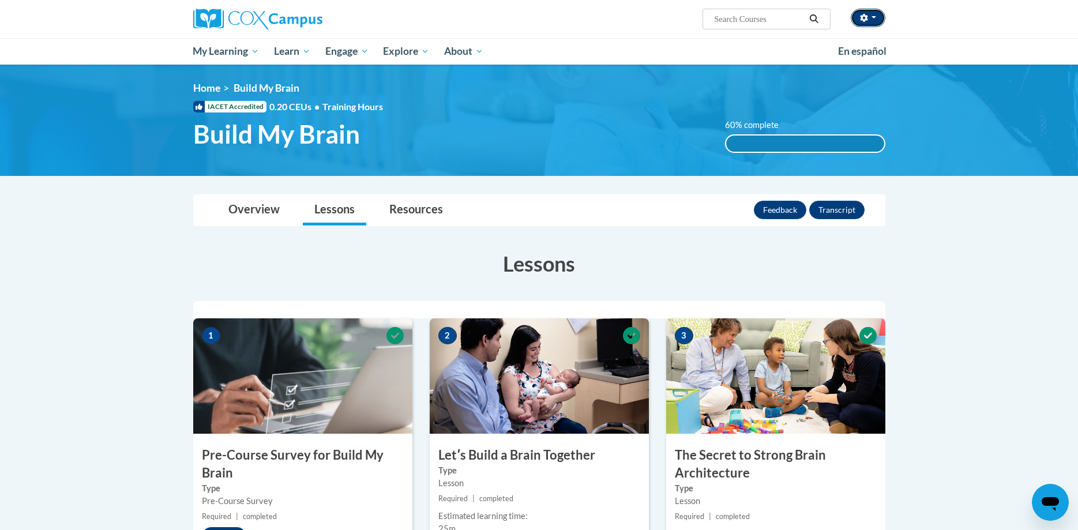
click at [882, 16] on button "button" at bounding box center [868, 18] width 35 height 18
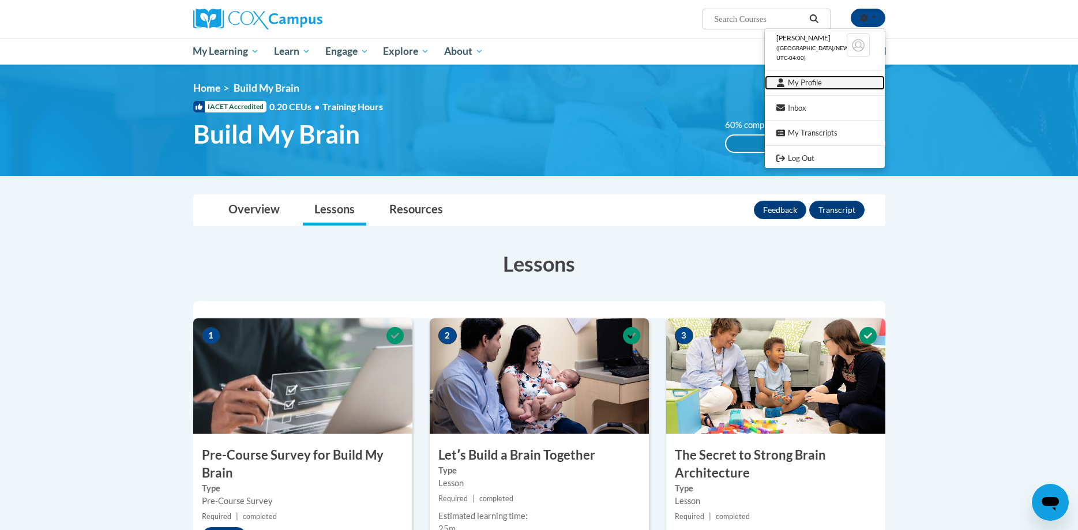
click at [827, 80] on link "My Profile" at bounding box center [825, 83] width 120 height 14
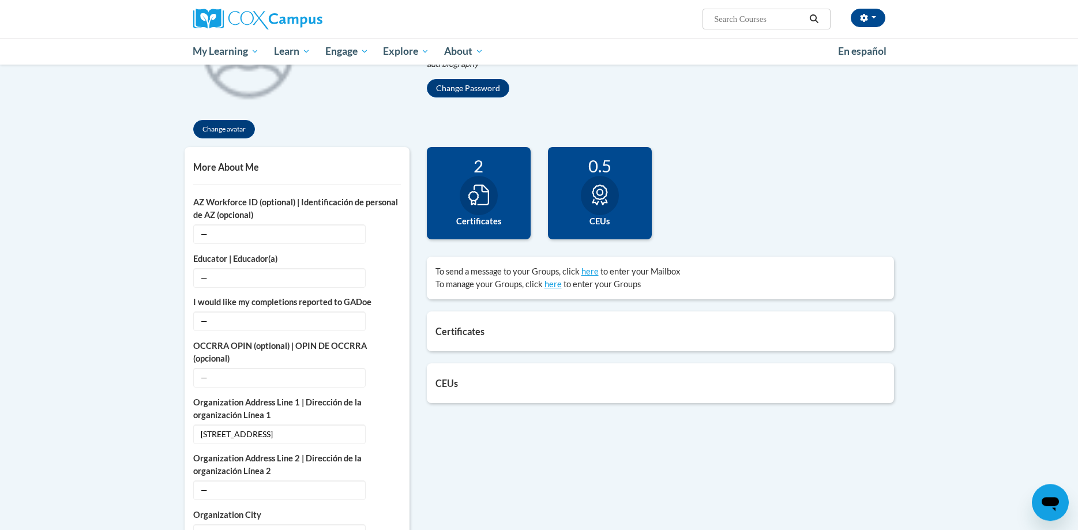
scroll to position [235, 0]
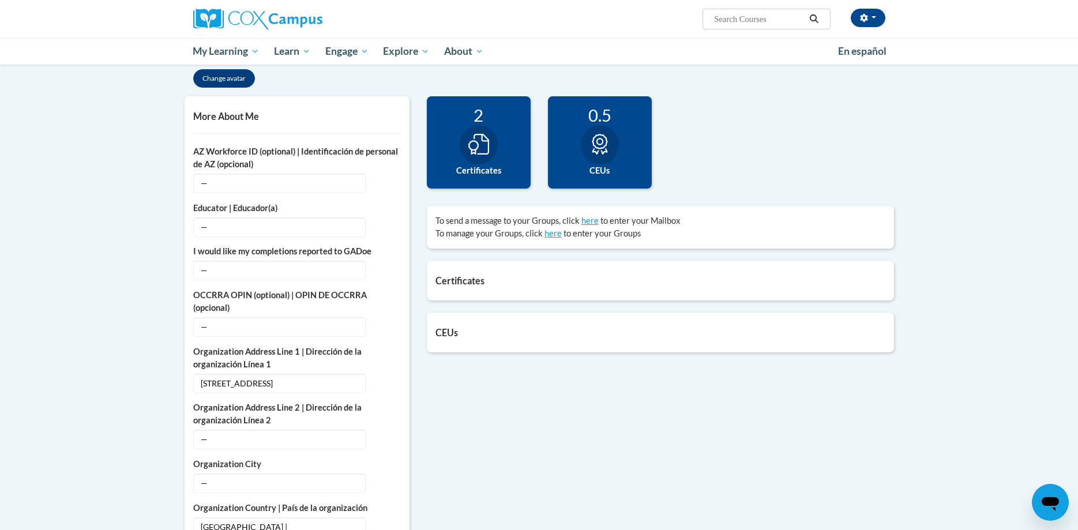
click at [460, 172] on label "Certificates" at bounding box center [479, 170] width 87 height 13
click at [476, 125] on div "2 Certificates" at bounding box center [479, 142] width 104 height 92
click at [490, 162] on div "2 Certificates" at bounding box center [479, 142] width 104 height 92
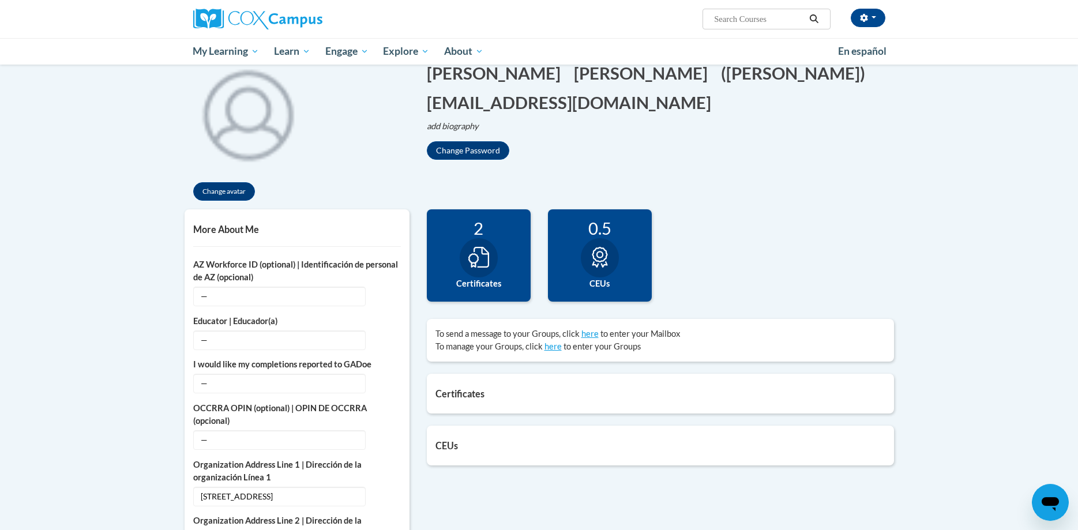
scroll to position [118, 0]
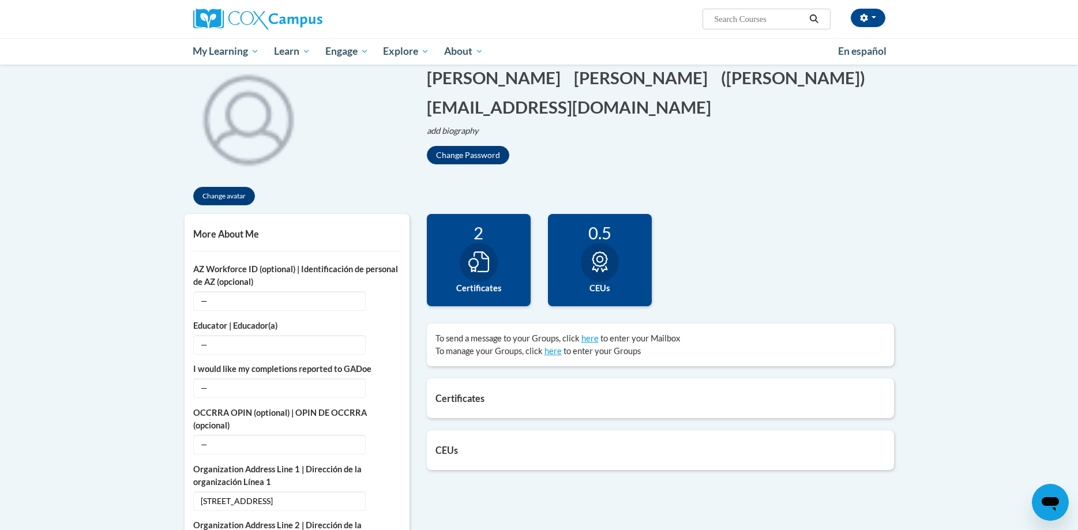
click at [455, 396] on h5 "Certificates" at bounding box center [661, 398] width 450 height 11
click at [598, 396] on h5 "Certificates" at bounding box center [661, 398] width 450 height 11
click at [468, 246] on div at bounding box center [479, 262] width 38 height 39
click at [493, 258] on div at bounding box center [479, 262] width 38 height 39
click at [226, 89] on link "Certificates" at bounding box center [238, 96] width 105 height 22
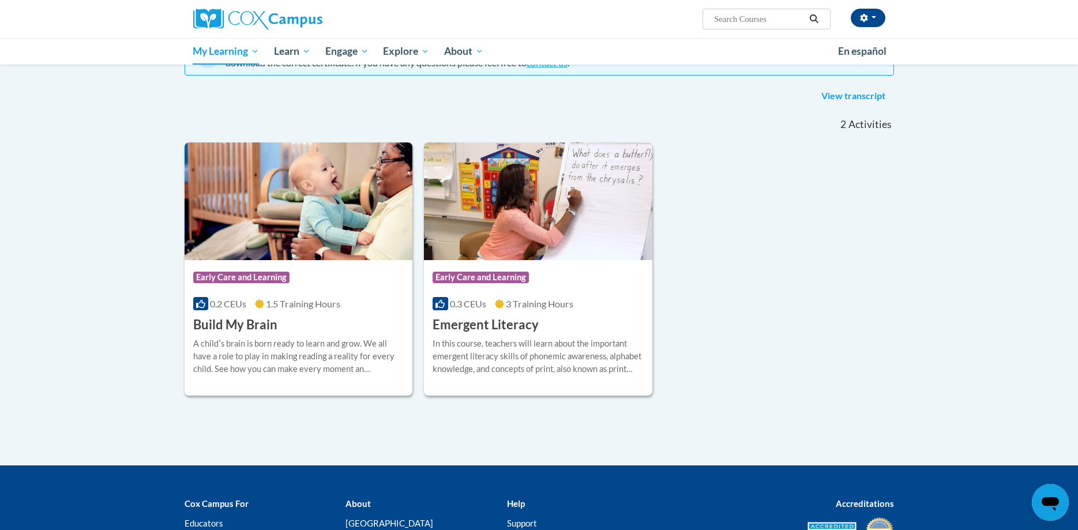
scroll to position [177, 0]
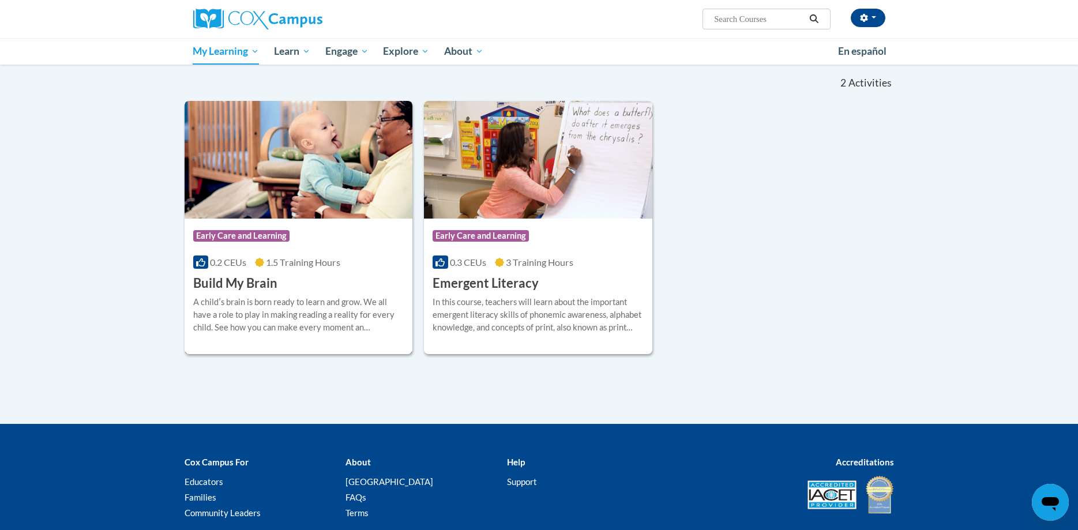
click at [258, 281] on h3 "Build My Brain" at bounding box center [235, 284] width 84 height 18
